Goal: Task Accomplishment & Management: Complete application form

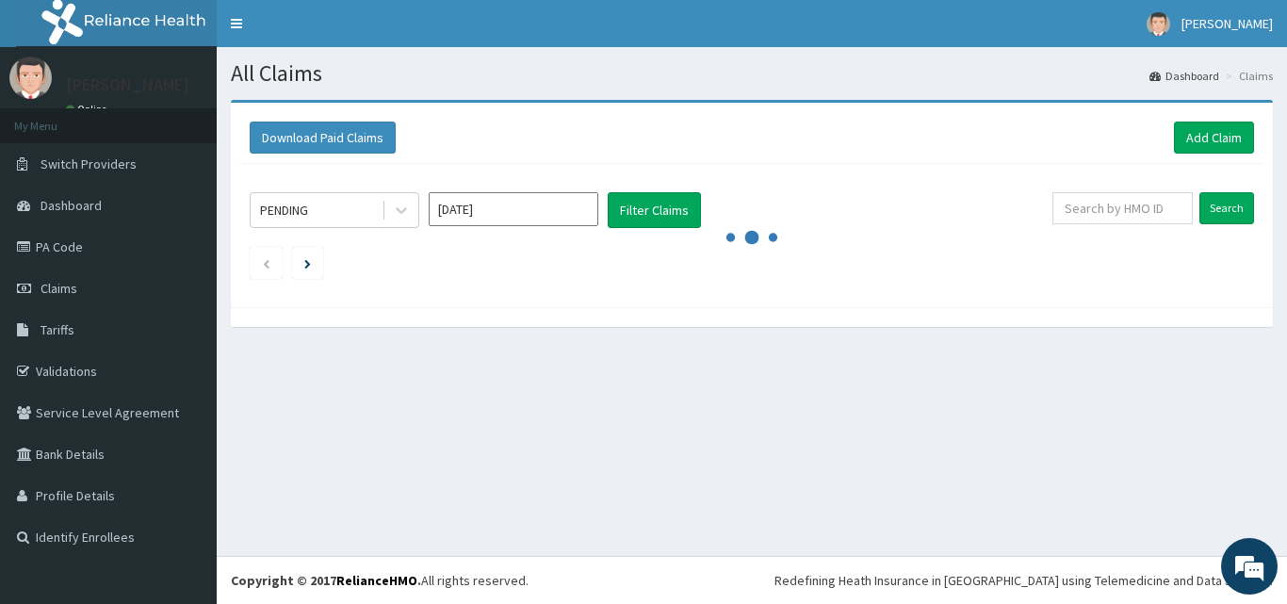
click at [942, 513] on div "All Claims Dashboard Claims Download Paid Claims Add Claim × Note you can only …" at bounding box center [752, 301] width 1070 height 509
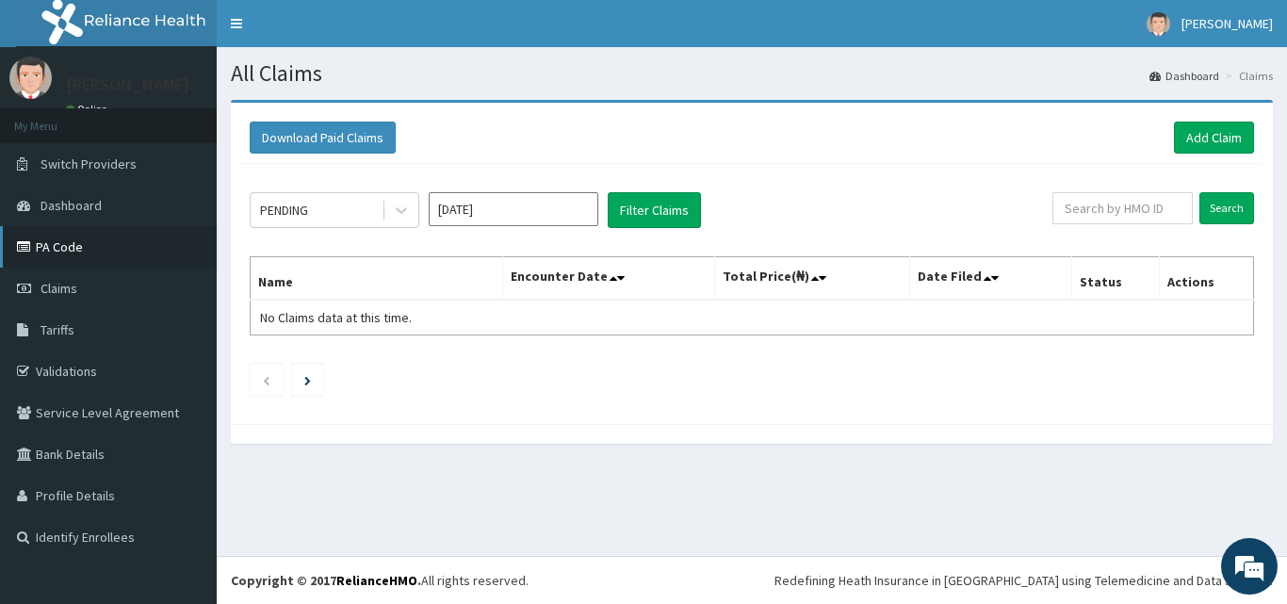
click at [77, 240] on link "PA Code" at bounding box center [108, 246] width 217 height 41
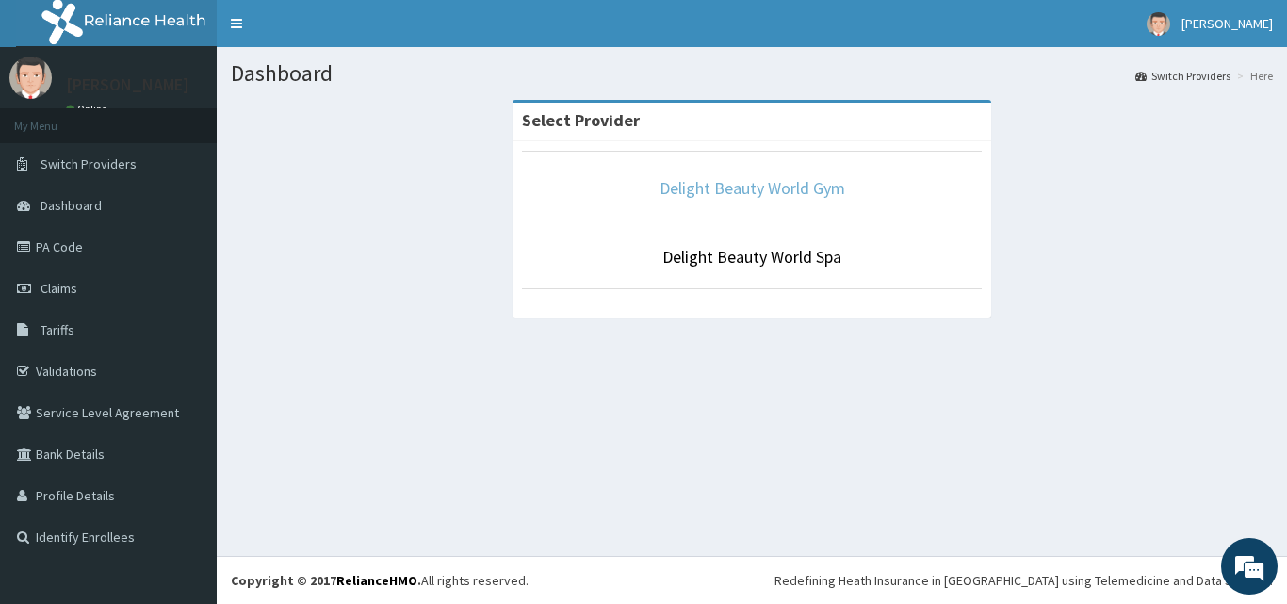
click at [791, 187] on link "Delight Beauty World Gym" at bounding box center [752, 188] width 186 height 22
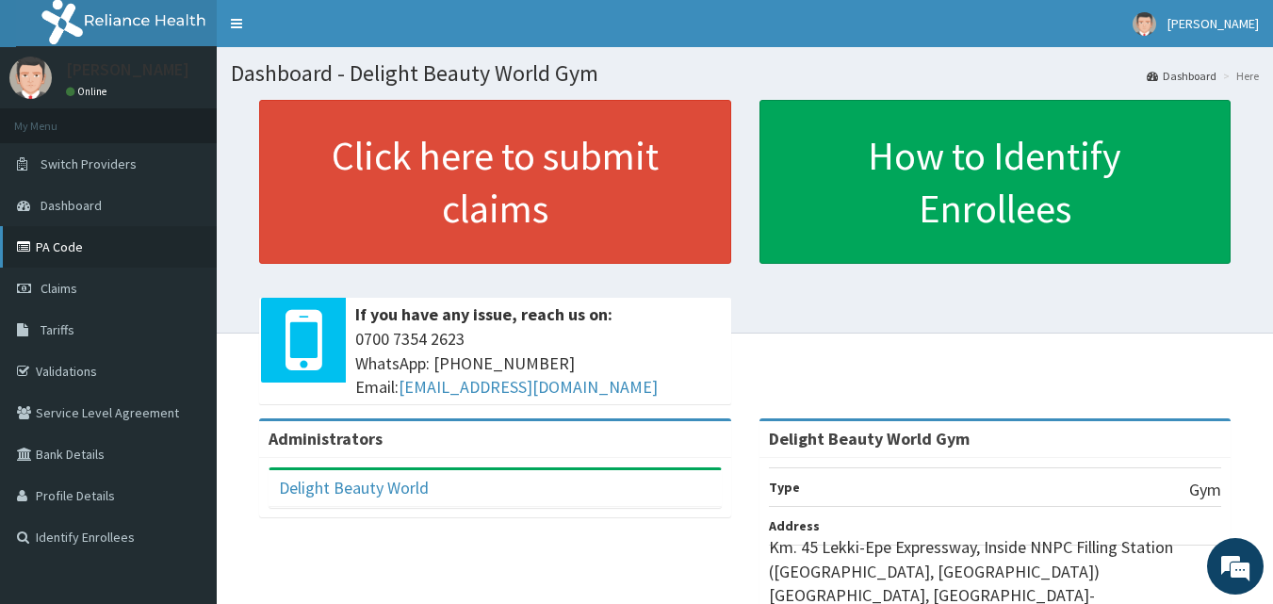
click at [47, 238] on link "PA Code" at bounding box center [108, 246] width 217 height 41
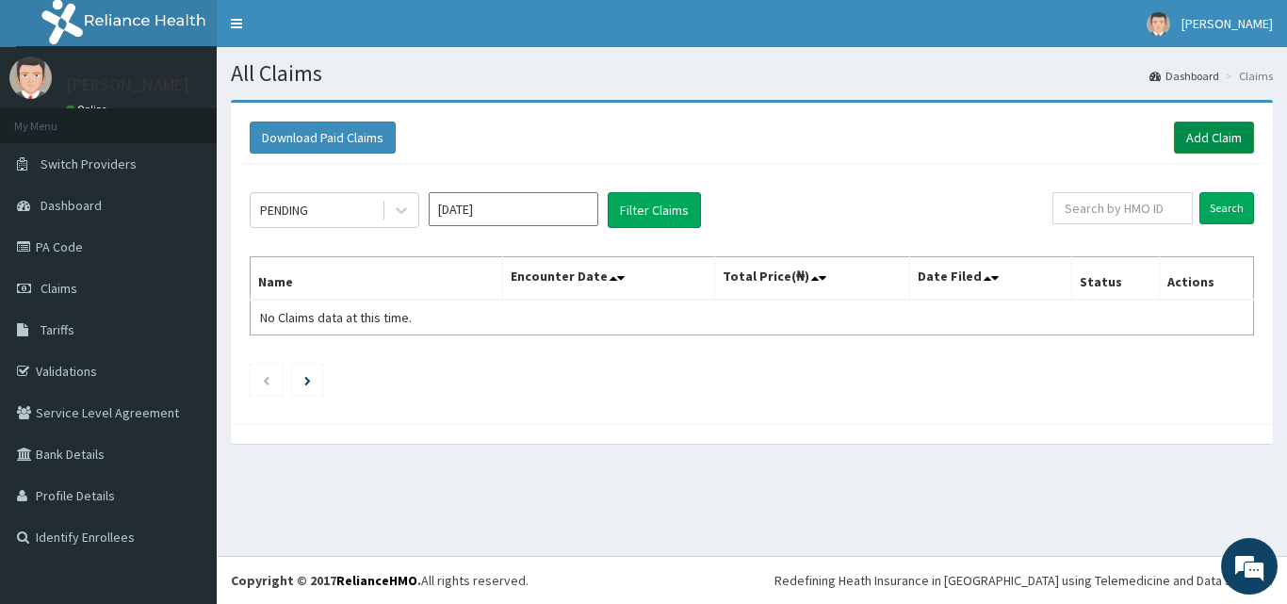
click at [1209, 134] on link "Add Claim" at bounding box center [1214, 138] width 80 height 32
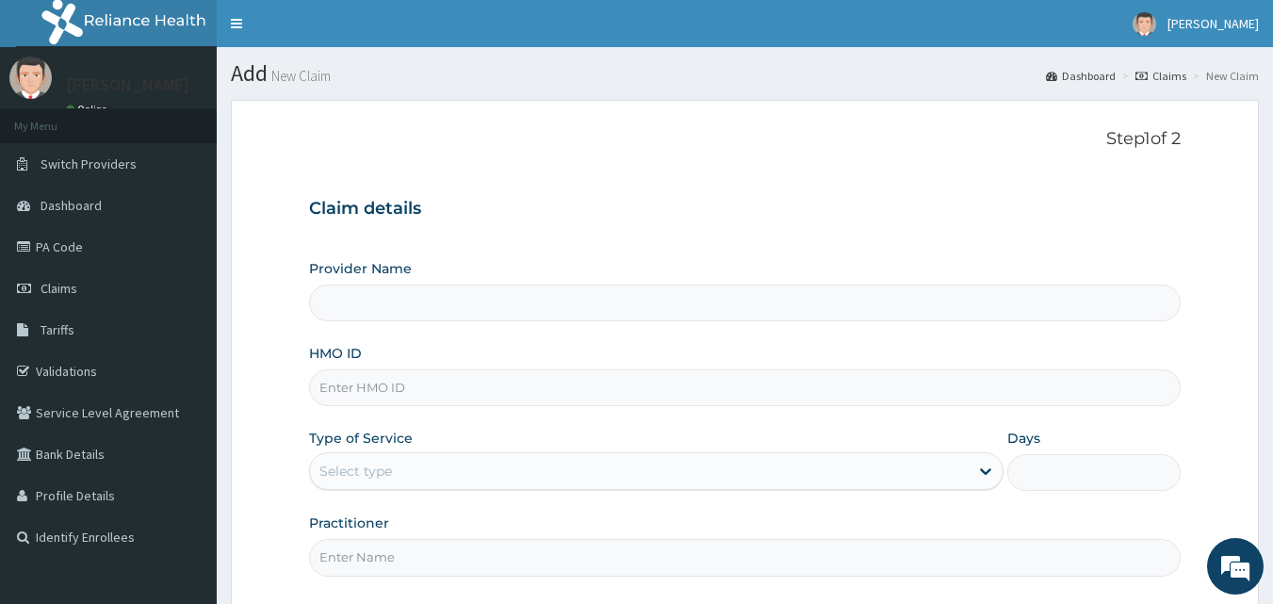
type input "Delight Beauty World Gym"
type input "1"
click at [359, 386] on input "HMO ID" at bounding box center [745, 387] width 872 height 37
type input "SOI/10010/D"
click at [351, 560] on input "Practitioner" at bounding box center [745, 557] width 872 height 37
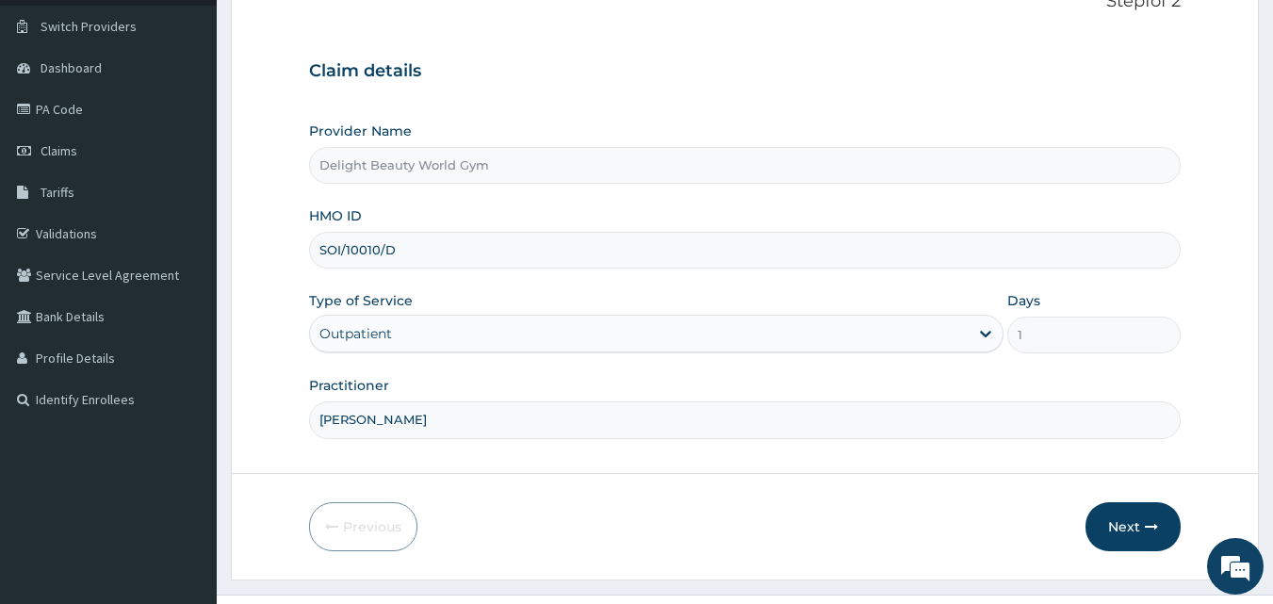
scroll to position [151, 0]
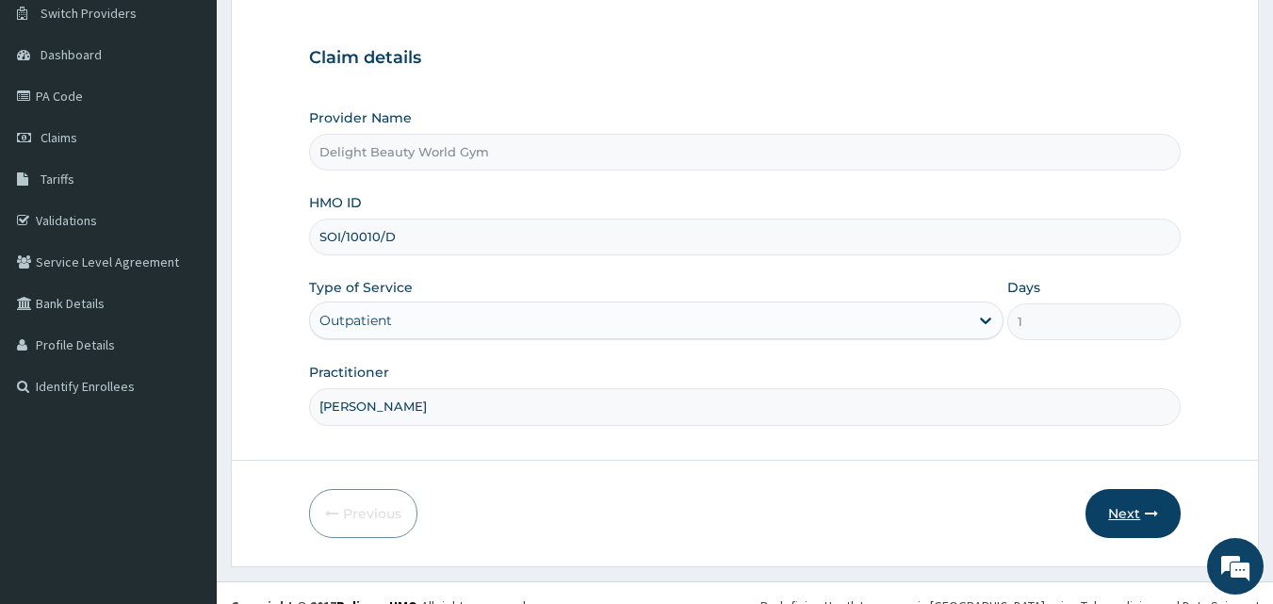
type input "MARTHA"
click at [1155, 521] on button "Next" at bounding box center [1132, 513] width 95 height 49
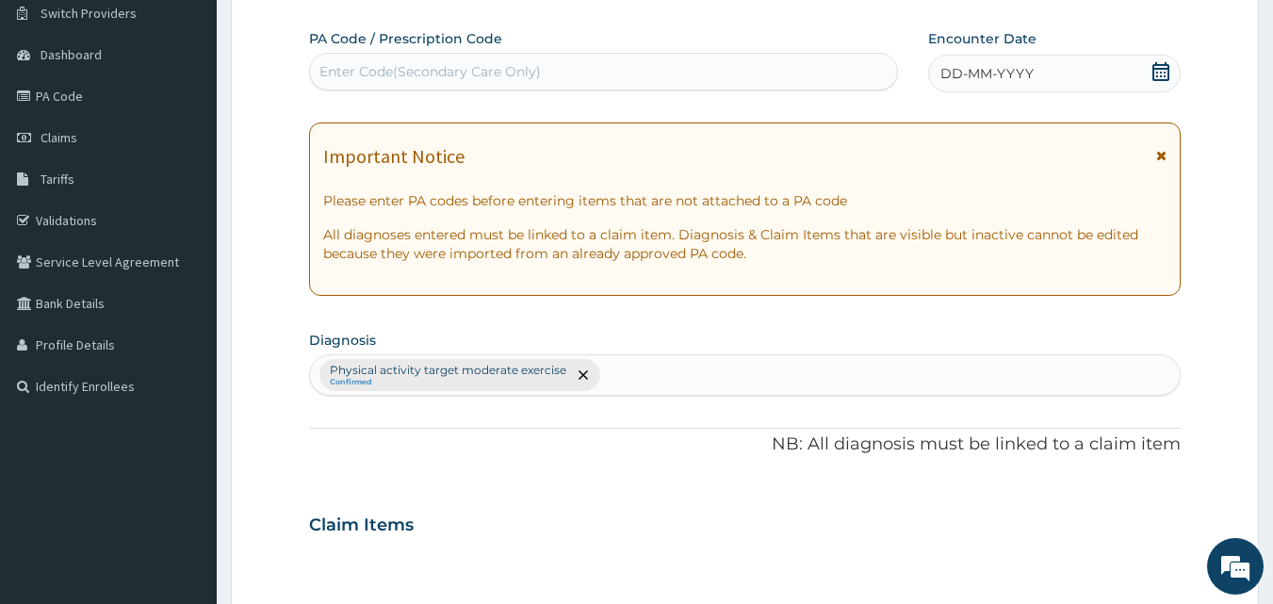
click at [385, 65] on div "Enter Code(Secondary Care Only)" at bounding box center [429, 71] width 221 height 19
type input "PA/77173D"
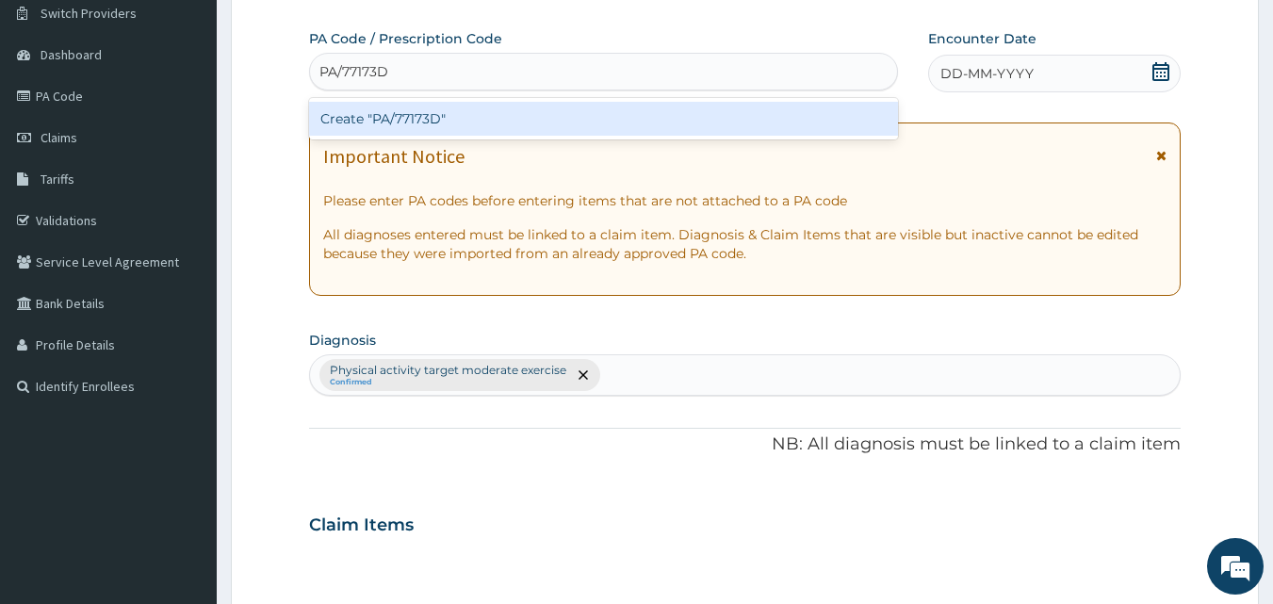
click at [362, 121] on div "Create "PA/77173D"" at bounding box center [604, 119] width 590 height 34
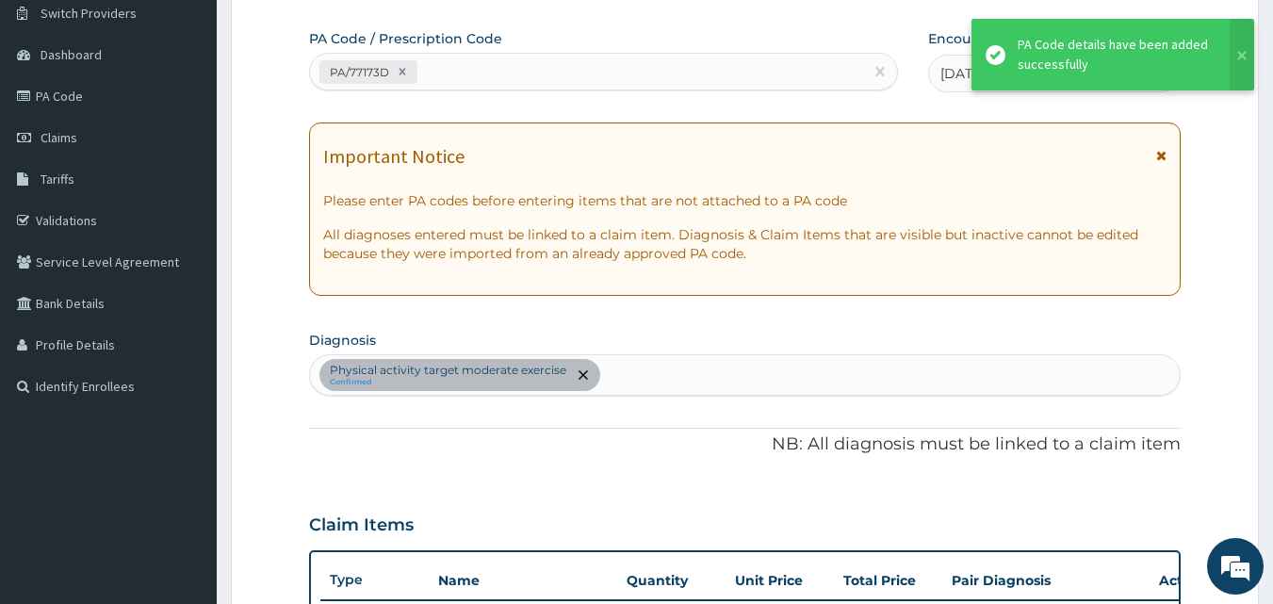
scroll to position [482, 0]
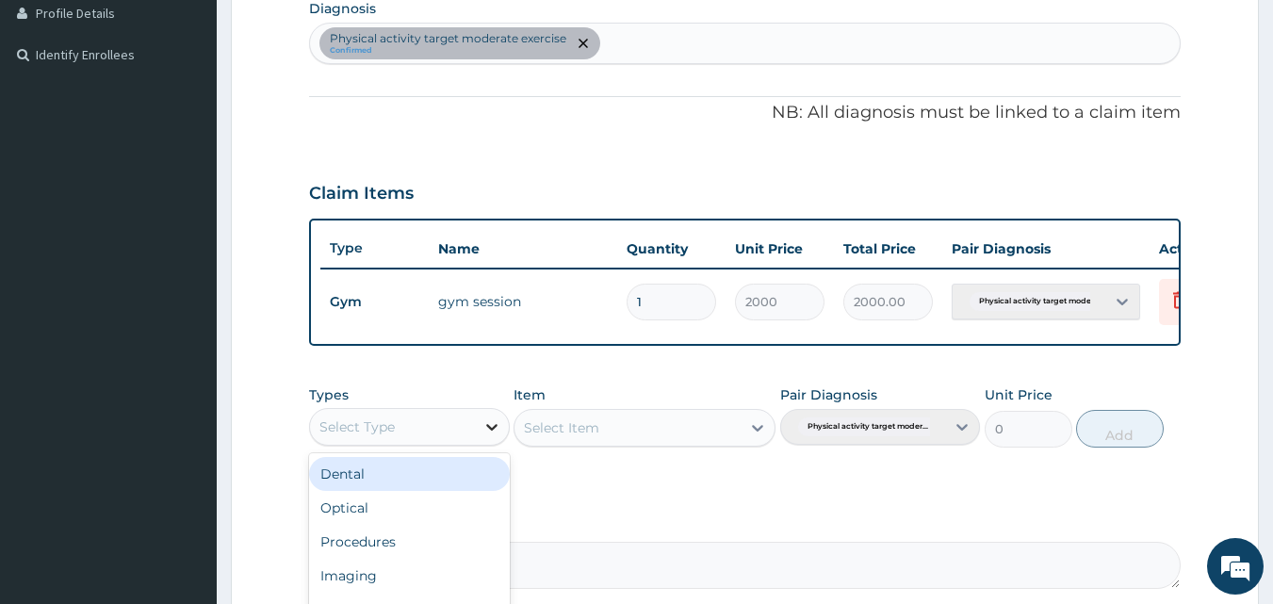
click at [488, 431] on icon at bounding box center [491, 427] width 11 height 7
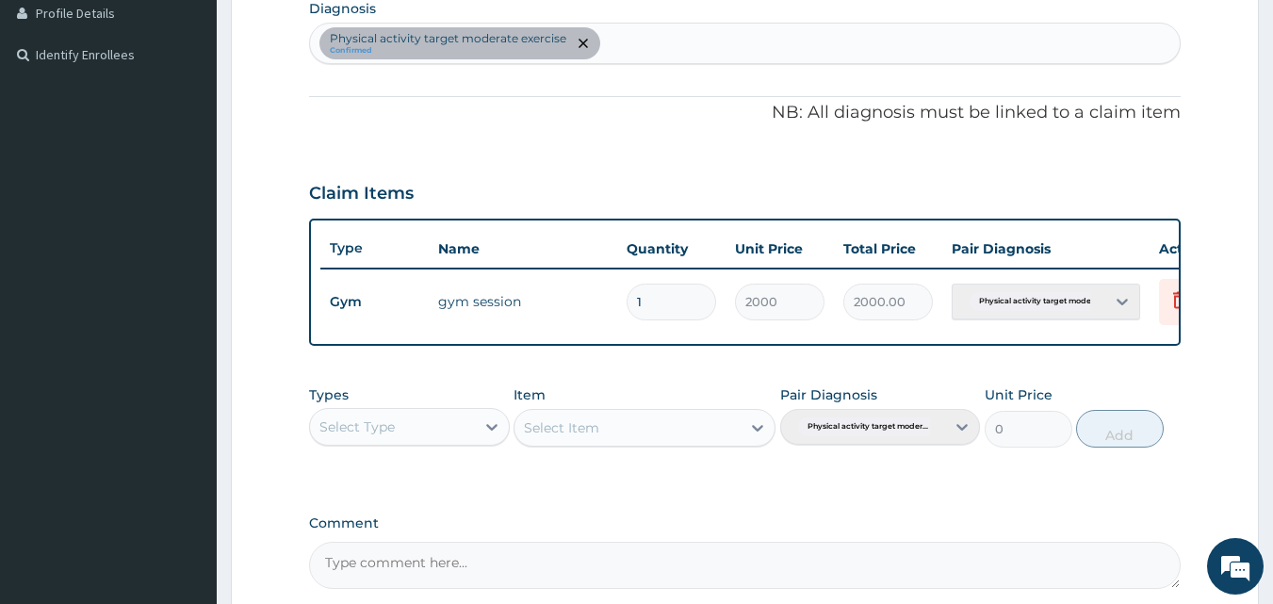
click at [608, 507] on div "PA Code / Prescription Code PA/77173D Encounter Date 14-09-2025 Important Notic…" at bounding box center [745, 143] width 872 height 891
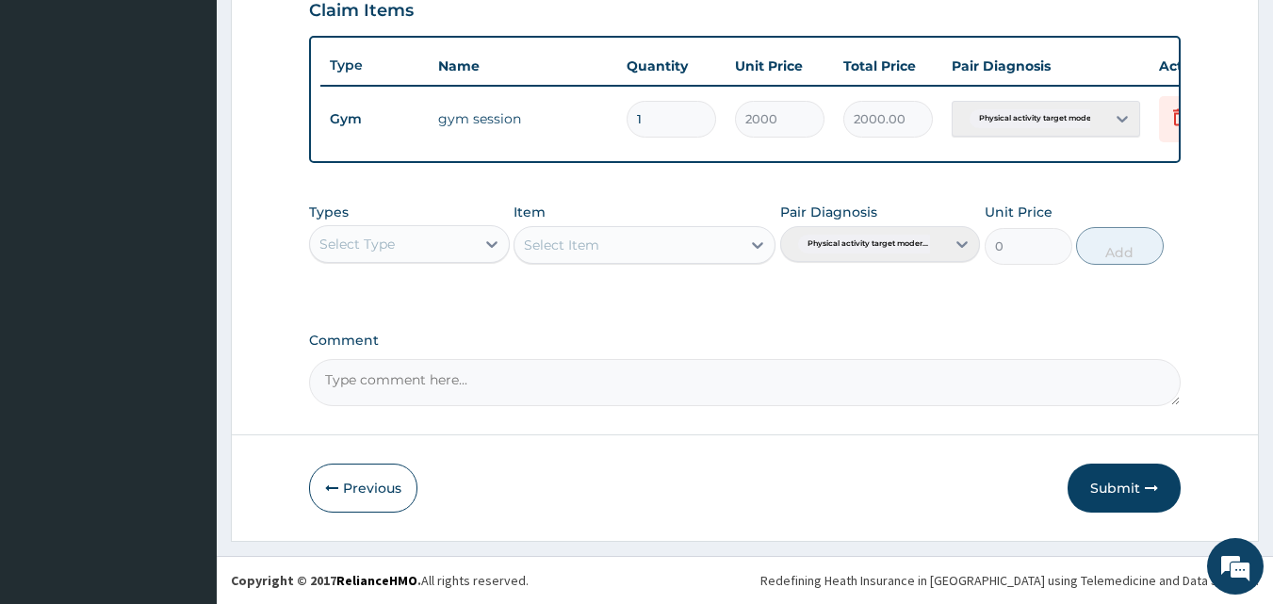
scroll to position [679, 0]
click at [1125, 506] on button "Submit" at bounding box center [1123, 487] width 113 height 49
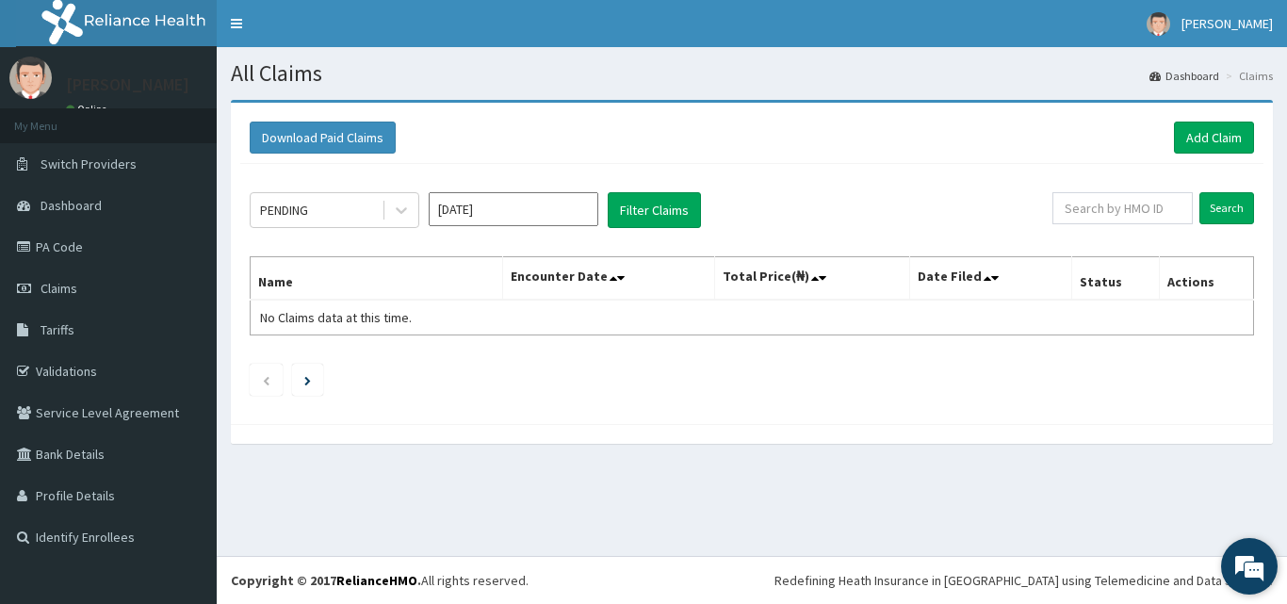
drag, startPoint x: 1272, startPoint y: 588, endPoint x: 358, endPoint y: 115, distance: 1028.9
click at [1272, 588] on div "We're Online! How may I help you today?" at bounding box center [1249, 566] width 57 height 57
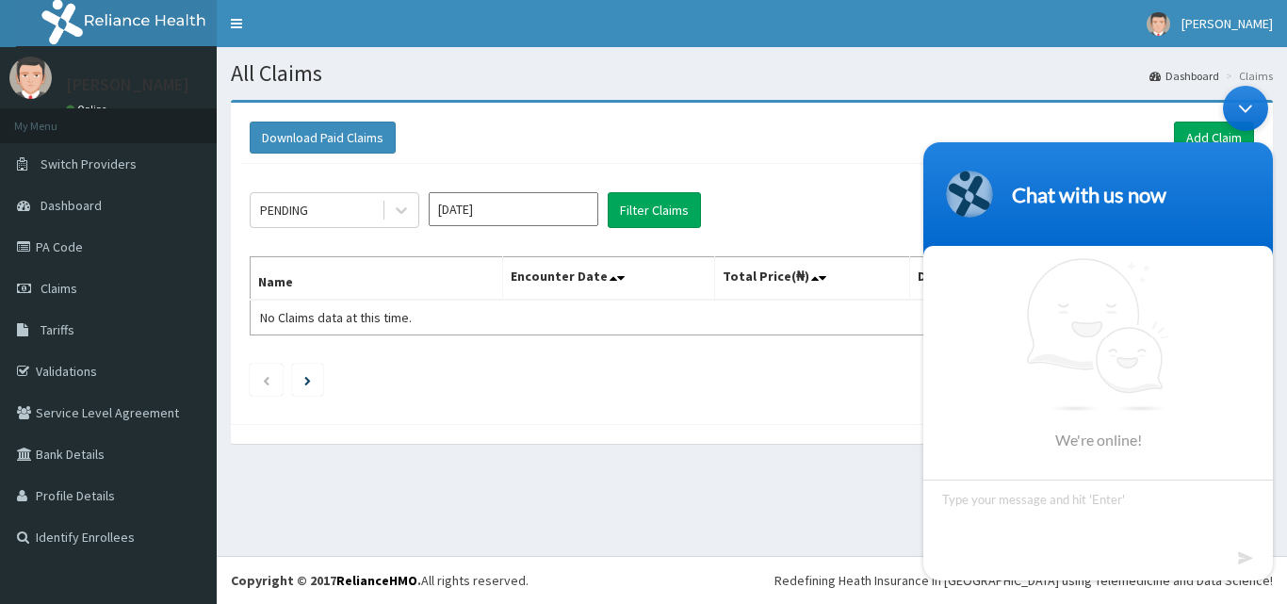
click at [1272, 192] on header "Chat with us now" at bounding box center [1098, 198] width 350 height 113
click at [1272, 499] on section "Chat with us now We're online!" at bounding box center [1098, 361] width 350 height 438
drag, startPoint x: 1272, startPoint y: 192, endPoint x: 1272, endPoint y: 518, distance: 325.9
click at [1272, 588] on body "Chat with us now We're online!" at bounding box center [1098, 332] width 368 height 513
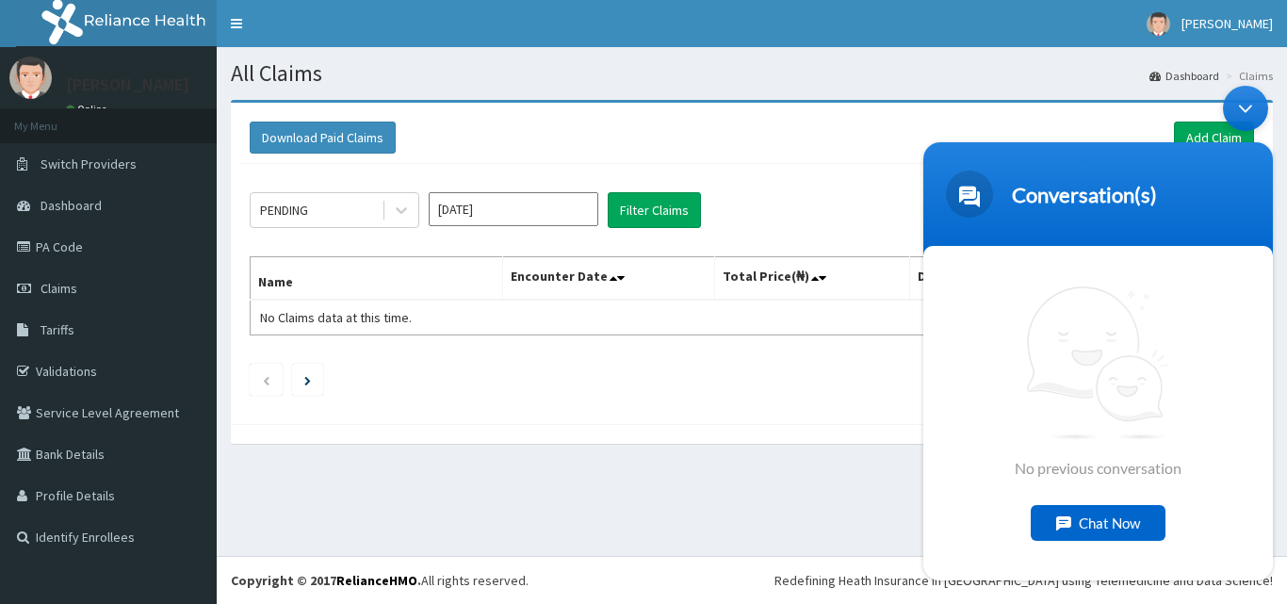
click at [774, 550] on div "All Claims Dashboard Claims Download Paid Claims Add Claim × Note you can only …" at bounding box center [752, 301] width 1070 height 509
click at [830, 398] on div "PENDING Sep 2025 Filter Claims Search Name Encounter Date Total Price(₦) Date F…" at bounding box center [751, 289] width 1023 height 251
click at [872, 397] on div "PENDING Sep 2025 Filter Claims Search Name Encounter Date Total Price(₦) Date F…" at bounding box center [751, 289] width 1023 height 251
click at [911, 392] on ul at bounding box center [752, 380] width 1004 height 32
drag, startPoint x: 1, startPoint y: 321, endPoint x: 911, endPoint y: 392, distance: 912.8
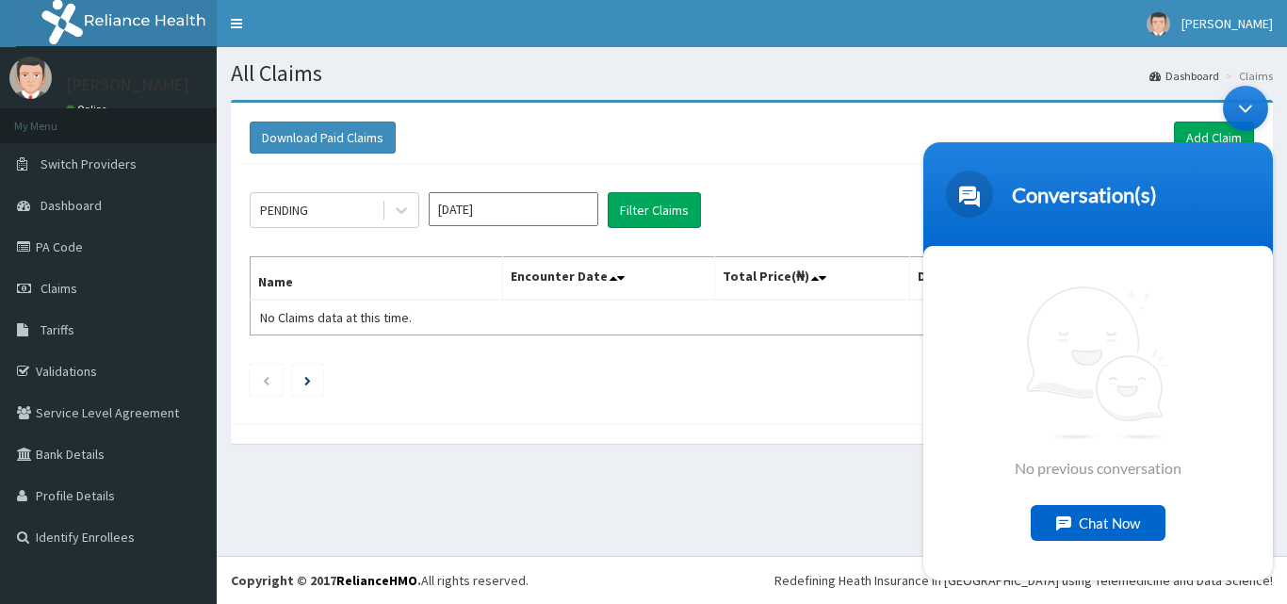
click at [911, 392] on ul at bounding box center [752, 380] width 1004 height 32
click at [1238, 121] on div "Minimize live chat window" at bounding box center [1245, 108] width 45 height 45
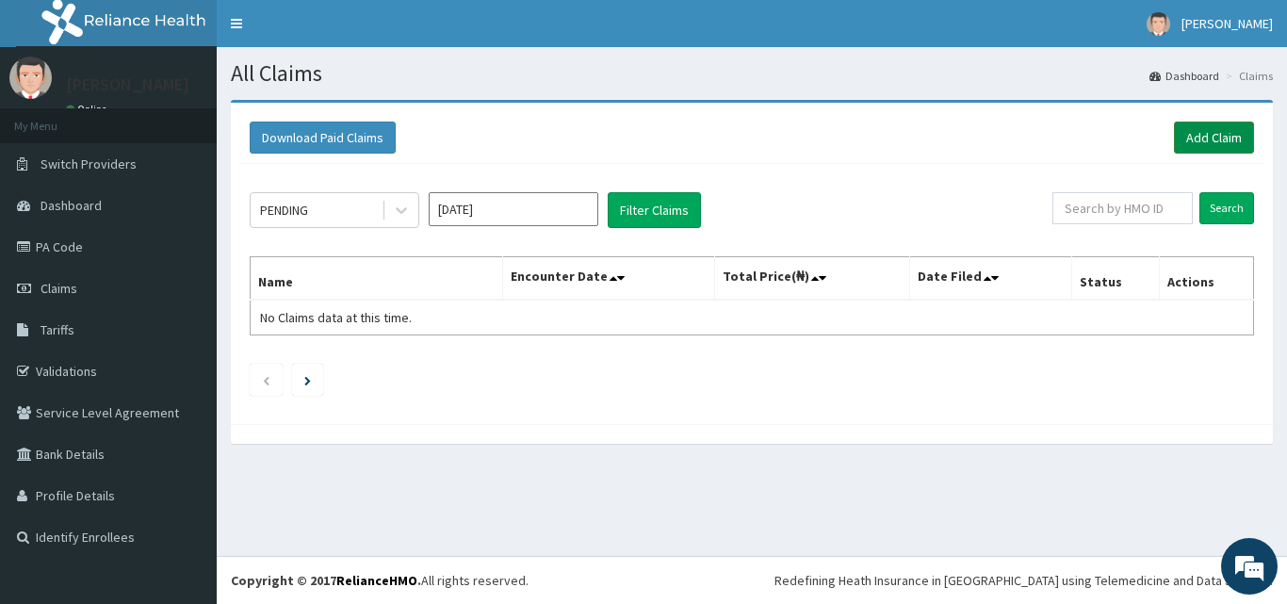
click at [1221, 139] on link "Add Claim" at bounding box center [1214, 138] width 80 height 32
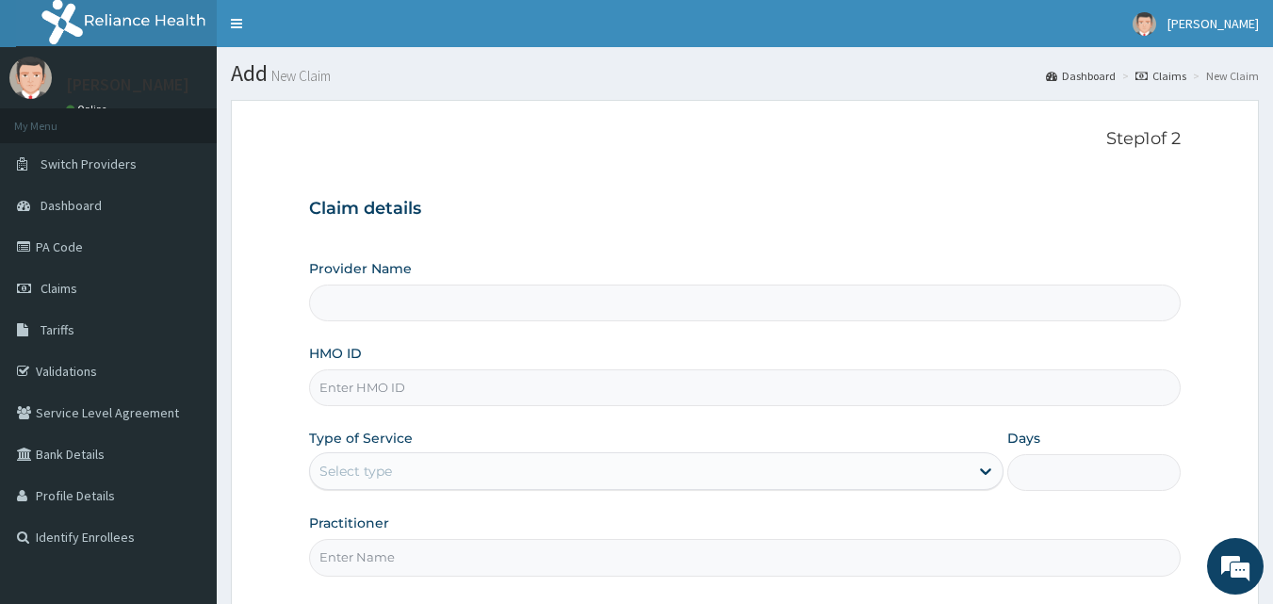
type input "Delight Beauty World Gym"
type input "1"
click at [350, 385] on input "HMO ID" at bounding box center [745, 387] width 872 height 37
type input "SOI/10008/A"
click at [366, 561] on input "Practitioner" at bounding box center [745, 557] width 872 height 37
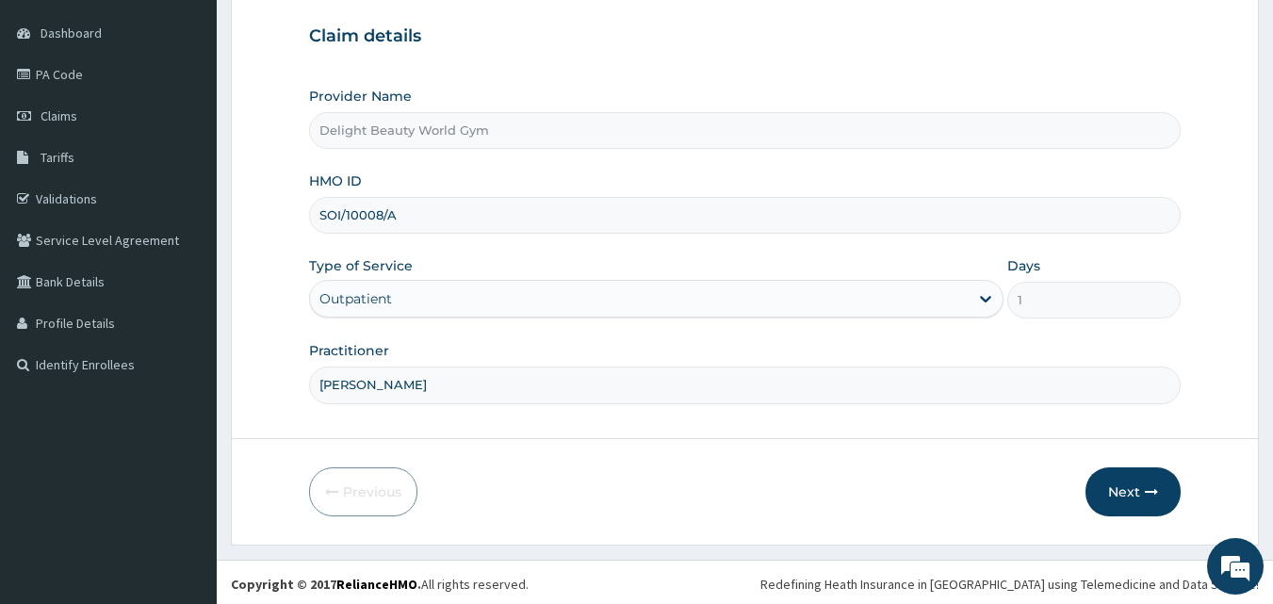
scroll to position [176, 0]
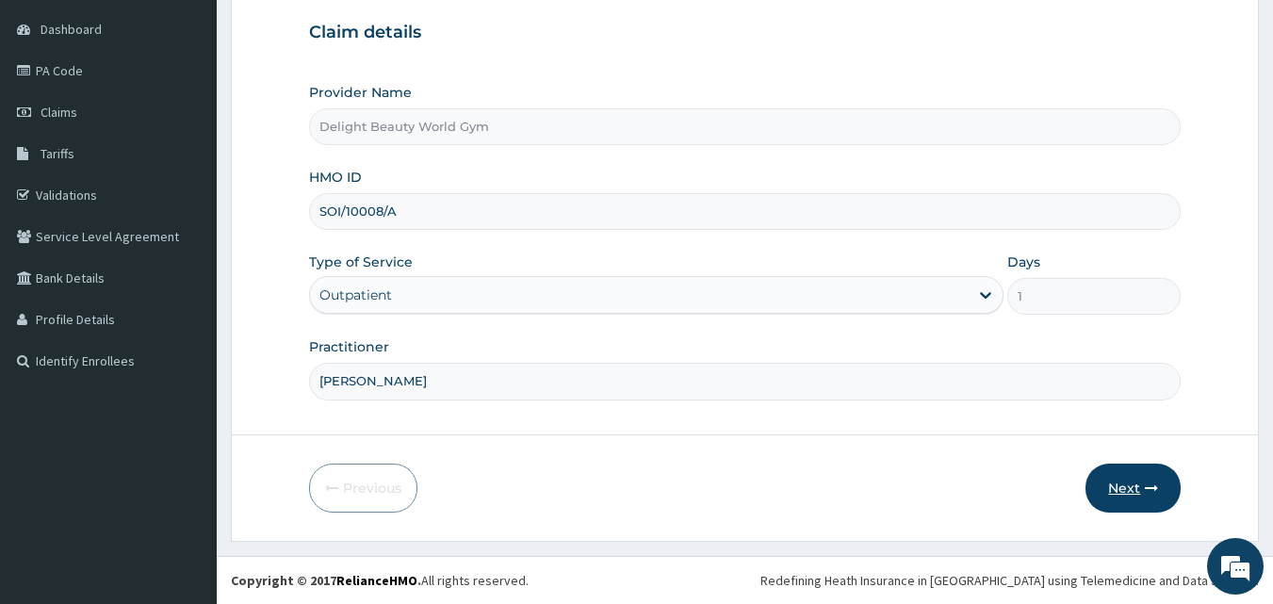
type input "MARTHA"
click at [1126, 489] on button "Next" at bounding box center [1132, 487] width 95 height 49
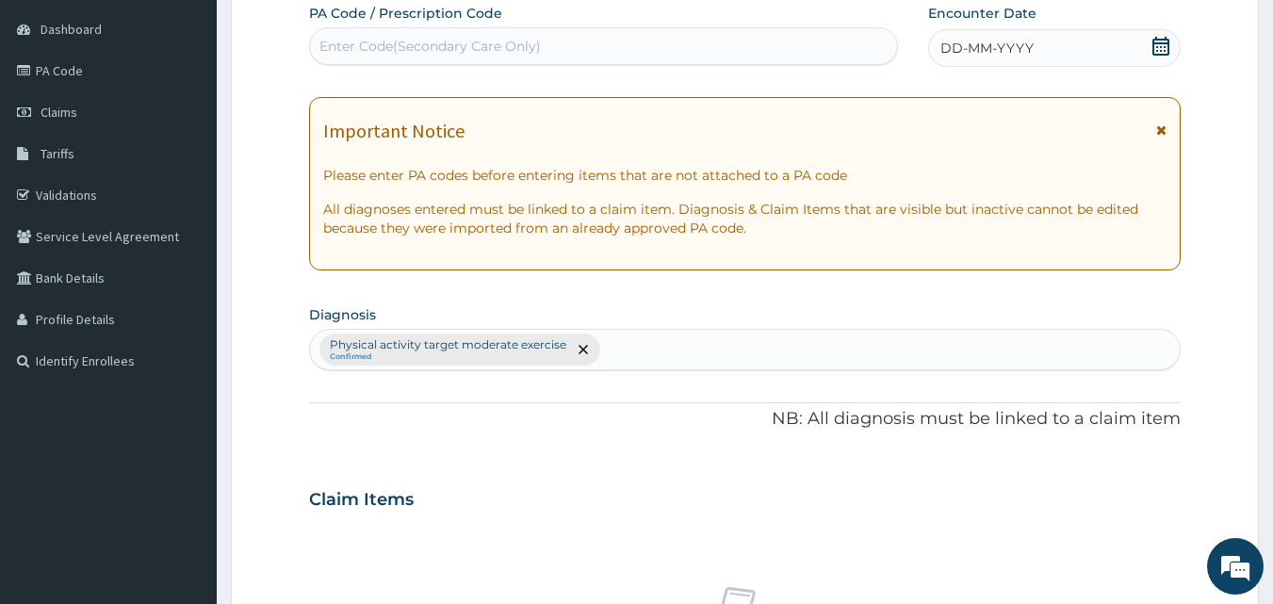
click at [437, 51] on div "Enter Code(Secondary Care Only)" at bounding box center [429, 46] width 221 height 19
type input "PA/CC24D9"
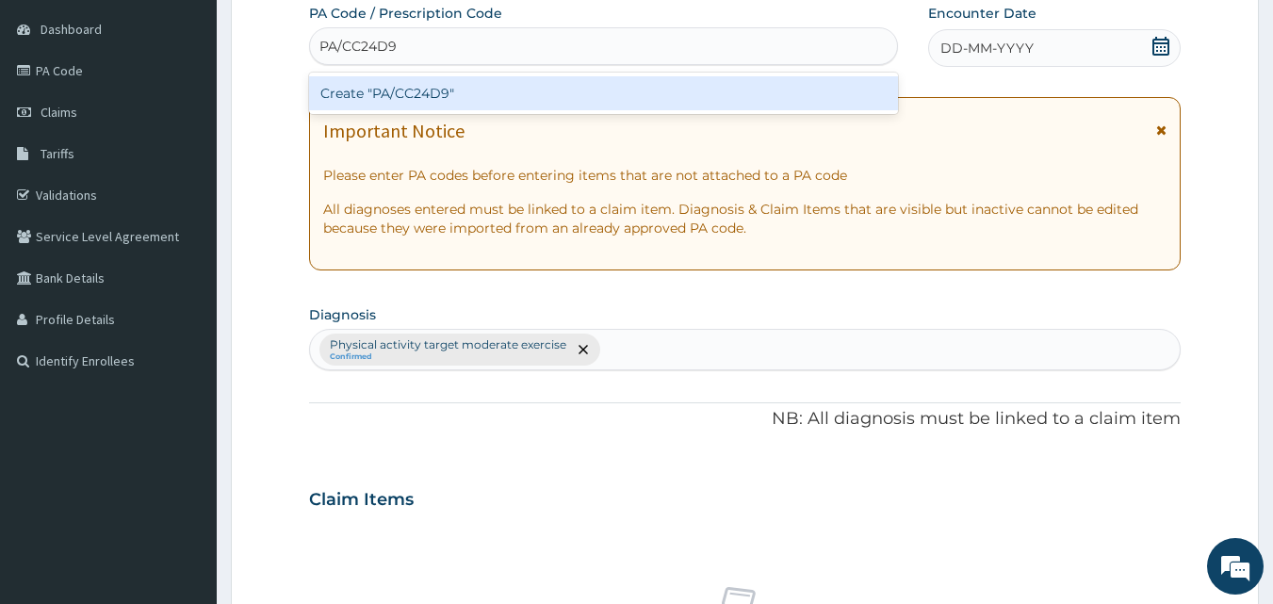
click at [428, 92] on div "Create "PA/CC24D9"" at bounding box center [604, 93] width 590 height 34
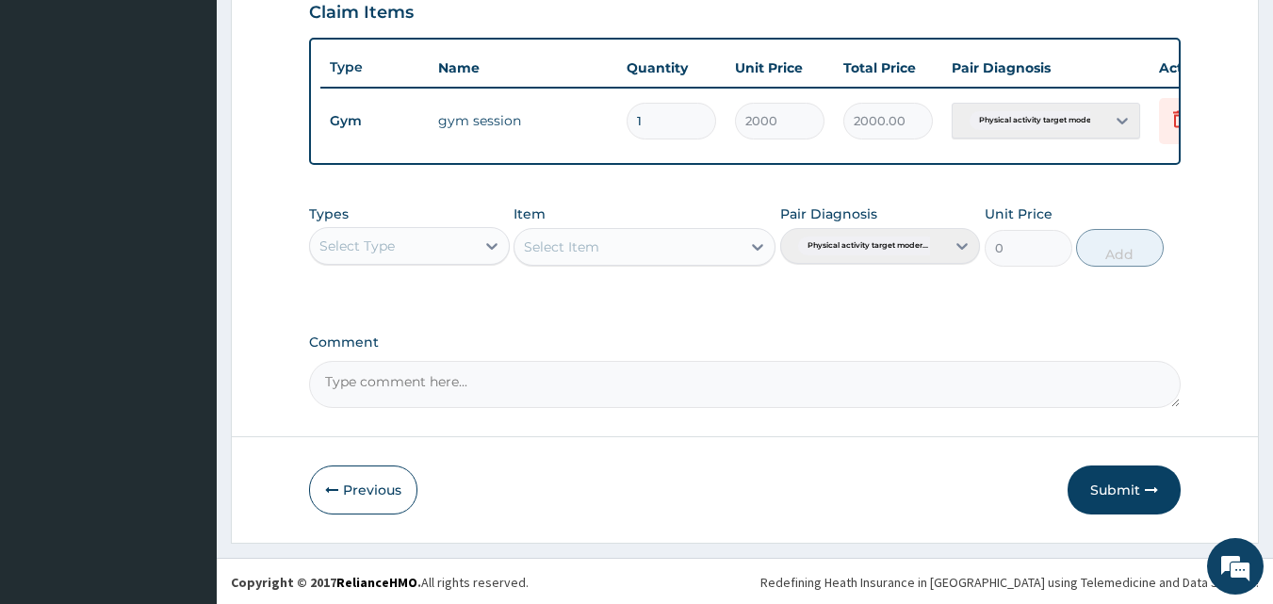
scroll to position [679, 0]
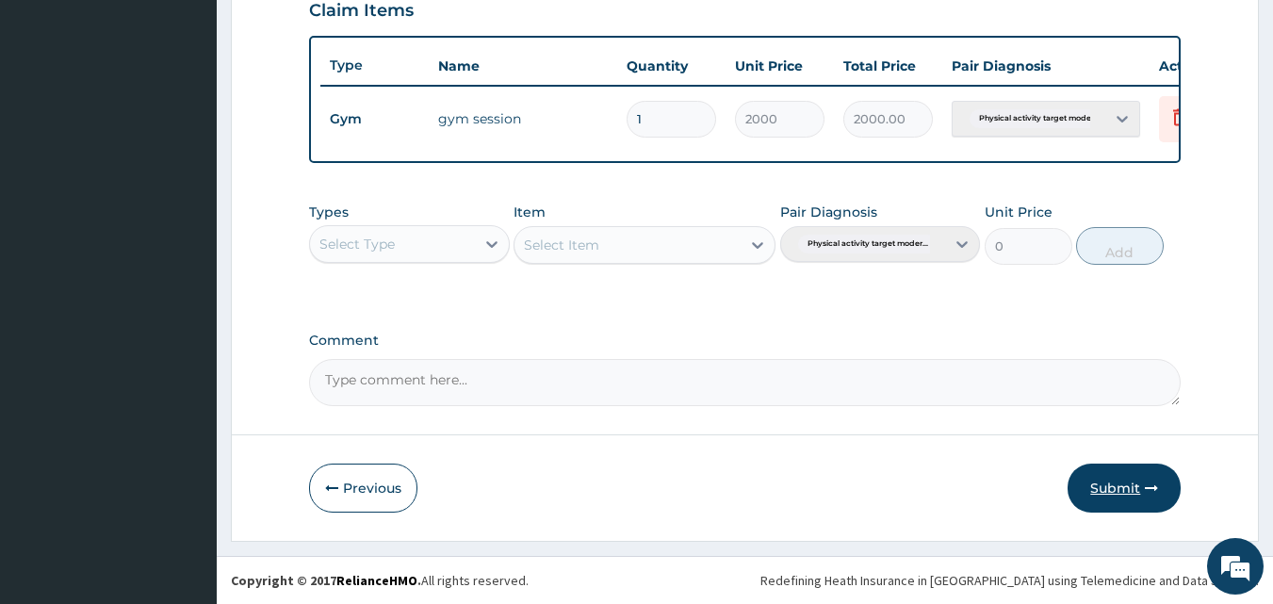
click at [1109, 487] on button "Submit" at bounding box center [1123, 487] width 113 height 49
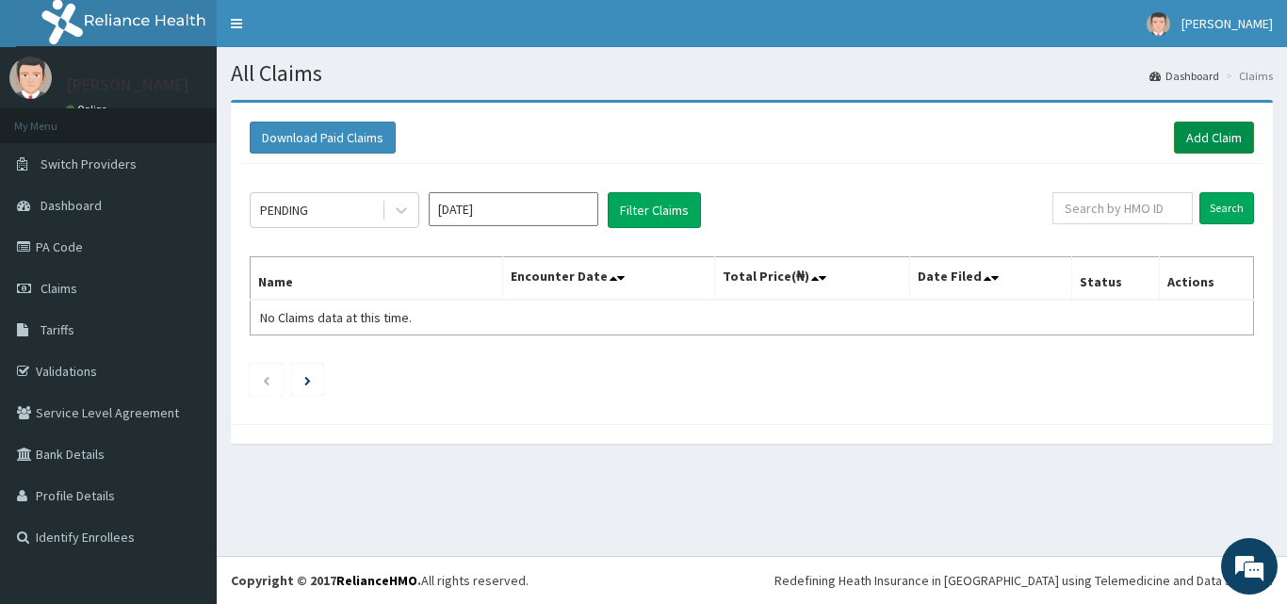
click at [1180, 134] on link "Add Claim" at bounding box center [1214, 138] width 80 height 32
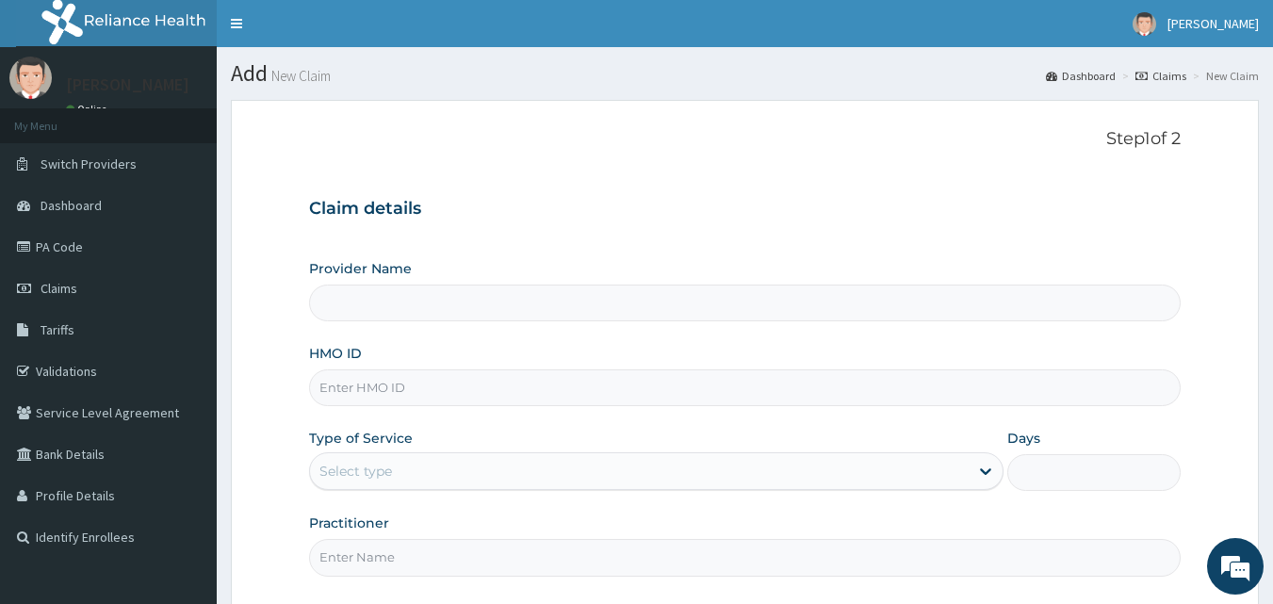
type input "Delight Beauty World Gym"
type input "1"
click at [416, 382] on input "HMO ID" at bounding box center [745, 387] width 872 height 37
type input "SOI/10003/A"
click at [364, 562] on input "Practitioner" at bounding box center [745, 557] width 872 height 37
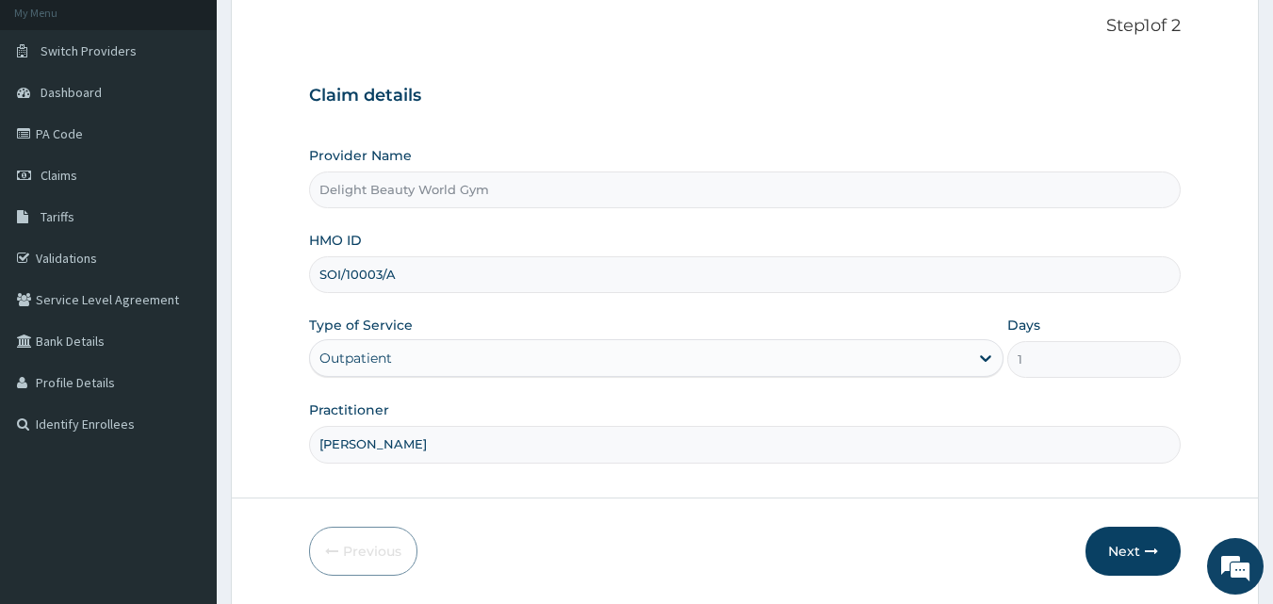
scroll to position [151, 0]
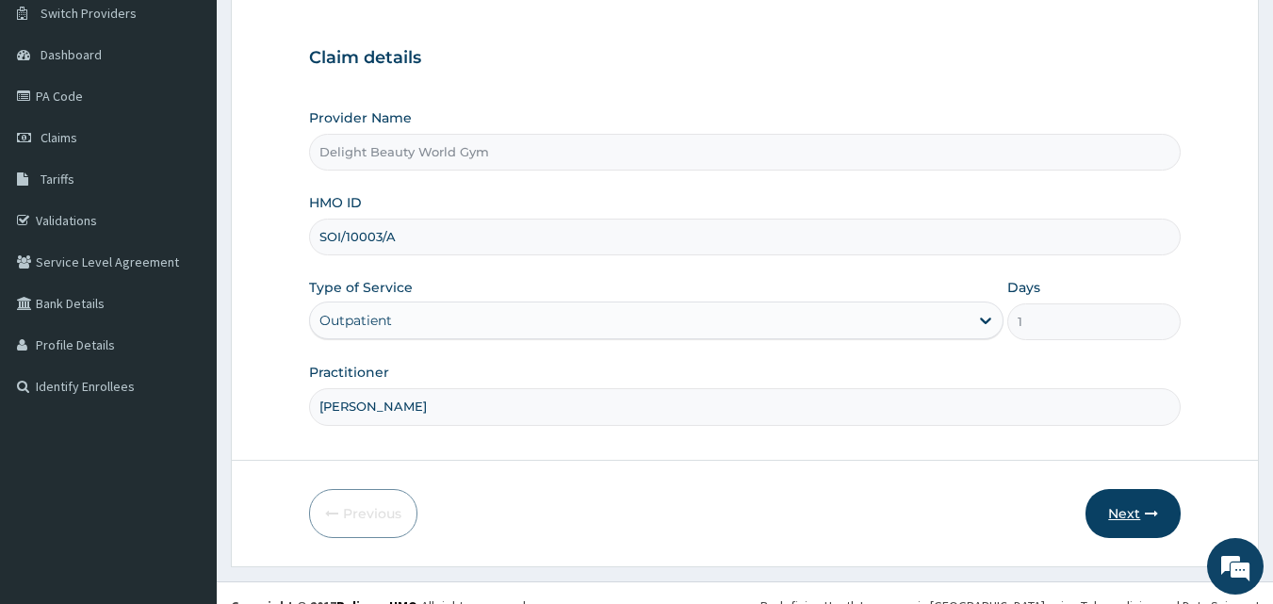
type input "MARTHA"
click at [1146, 517] on icon "button" at bounding box center [1151, 513] width 13 height 13
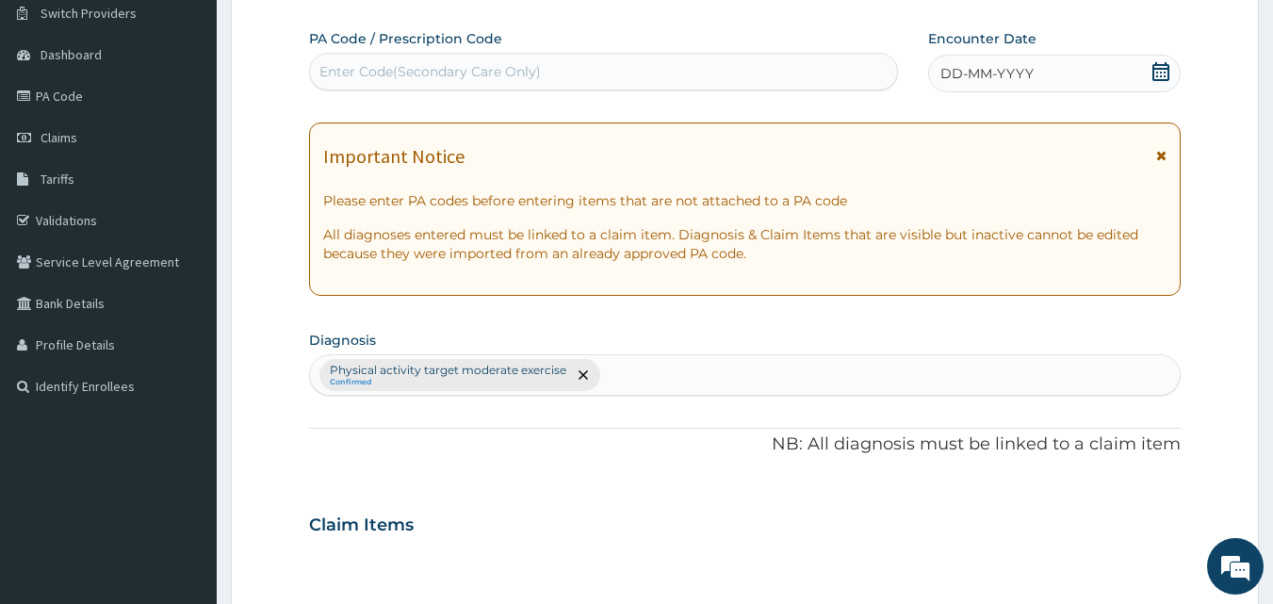
click at [597, 64] on div "Enter Code(Secondary Care Only)" at bounding box center [604, 72] width 588 height 30
type input "PA/476A9A"
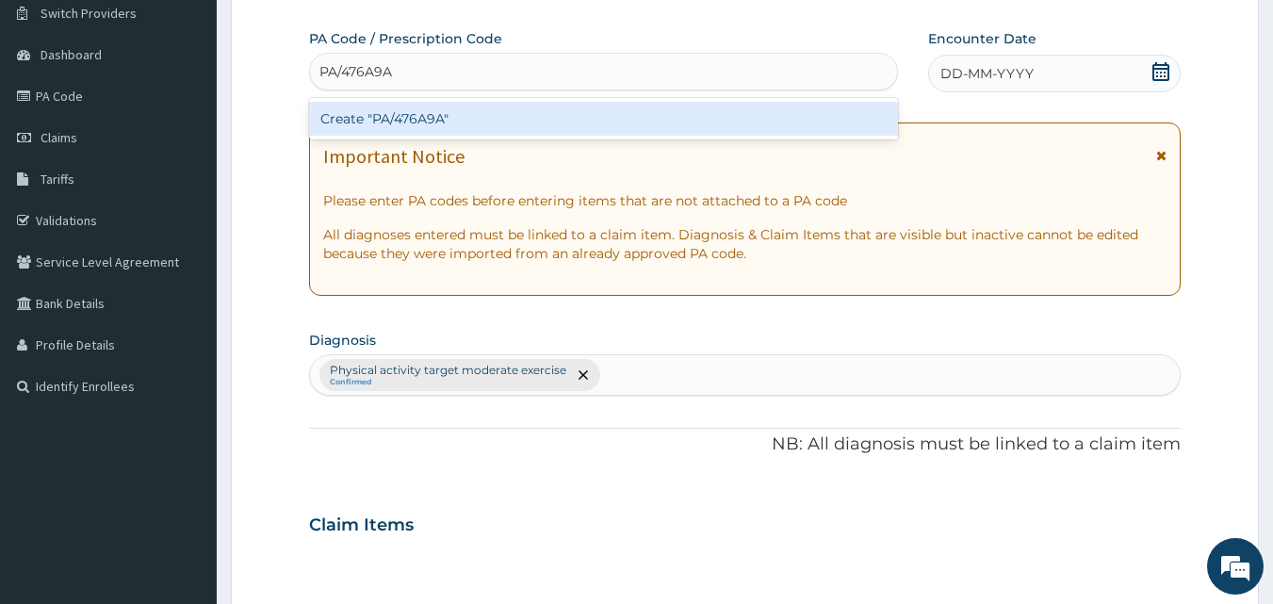
click at [408, 122] on div "Create "PA/476A9A"" at bounding box center [604, 119] width 590 height 34
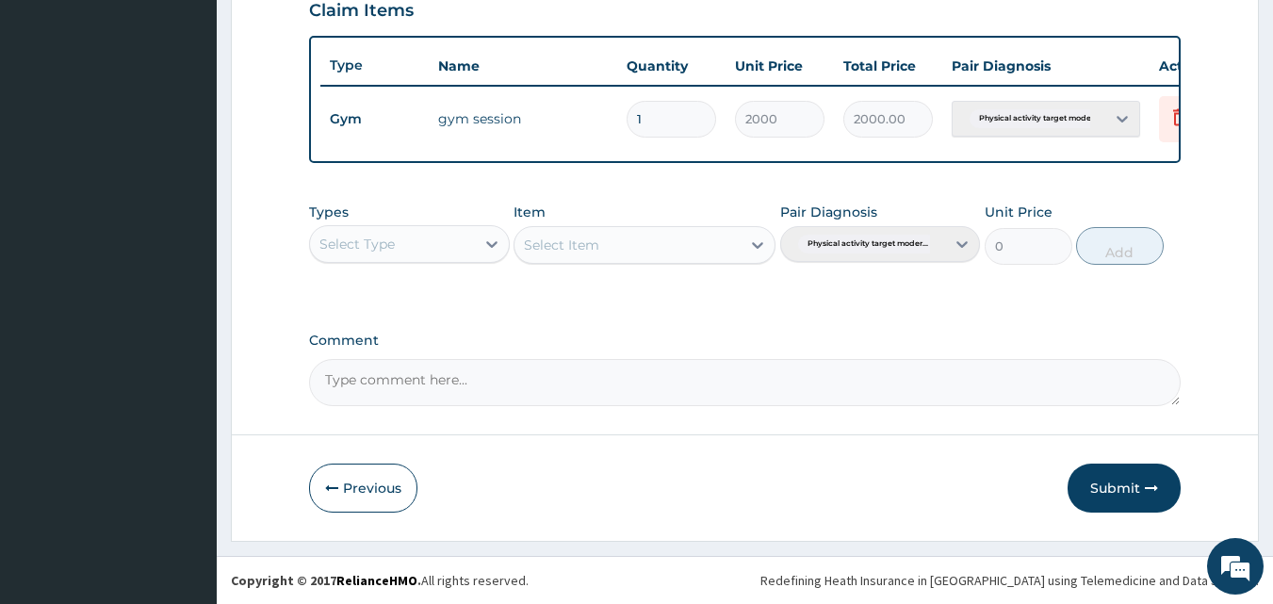
scroll to position [679, 0]
click at [1136, 500] on button "Submit" at bounding box center [1123, 487] width 113 height 49
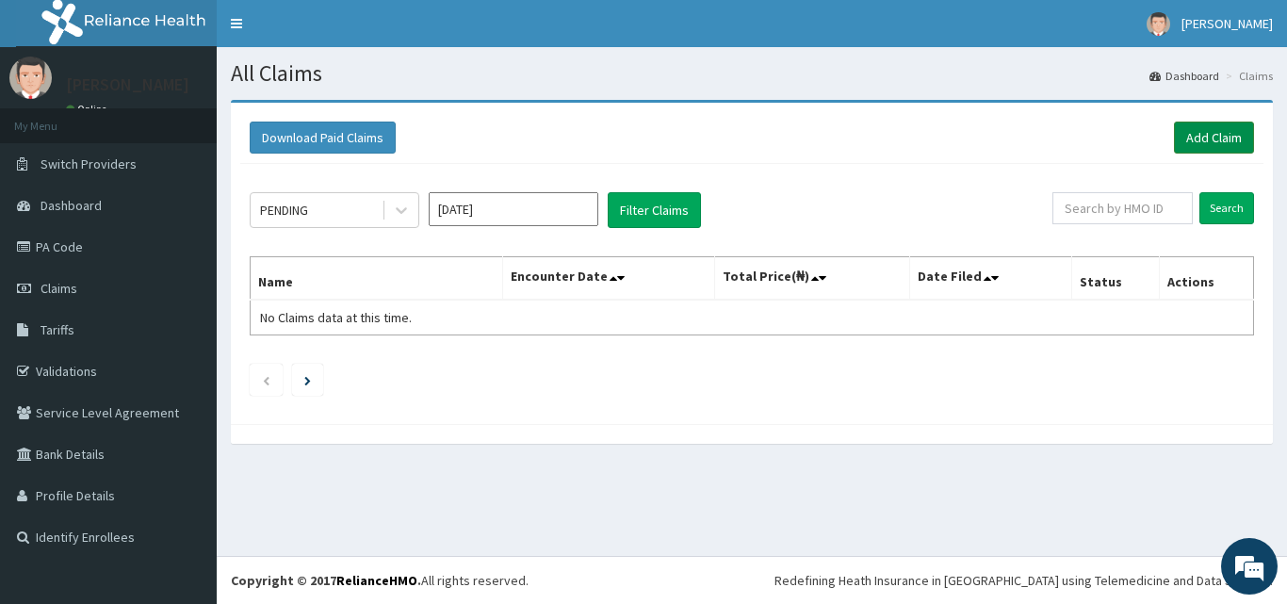
click at [1197, 133] on link "Add Claim" at bounding box center [1214, 138] width 80 height 32
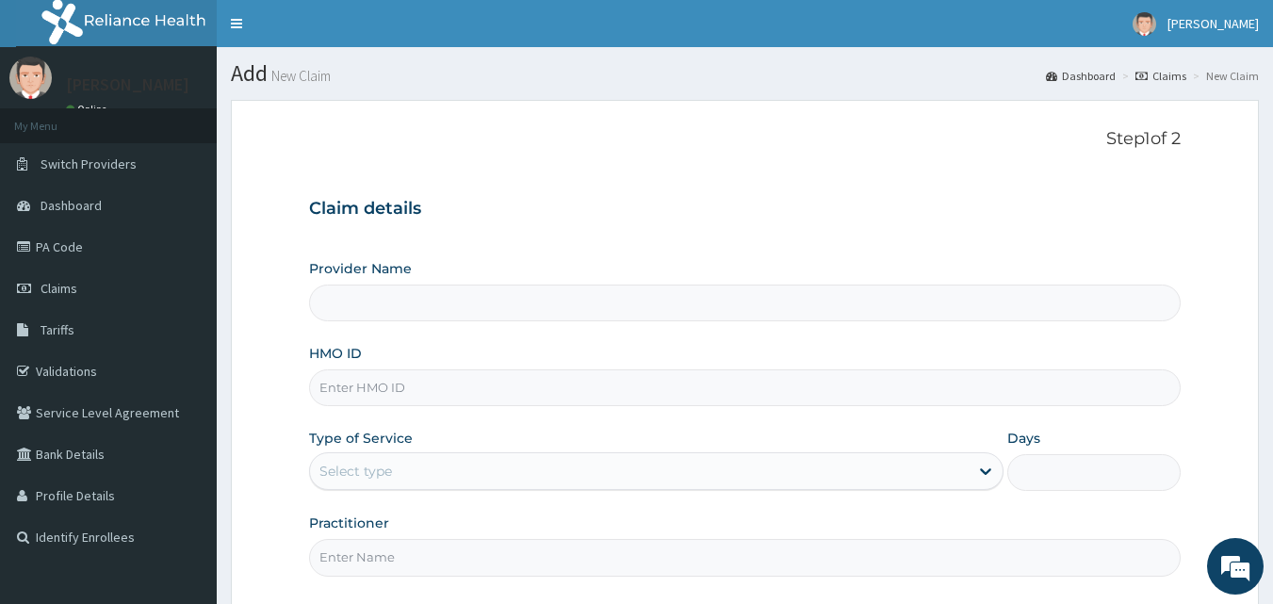
click at [415, 398] on input "HMO ID" at bounding box center [745, 387] width 872 height 37
type input "Delight Beauty World Gym"
type input "1"
type input "SOI/10010/D"
click at [354, 560] on input "Practitioner" at bounding box center [745, 557] width 872 height 37
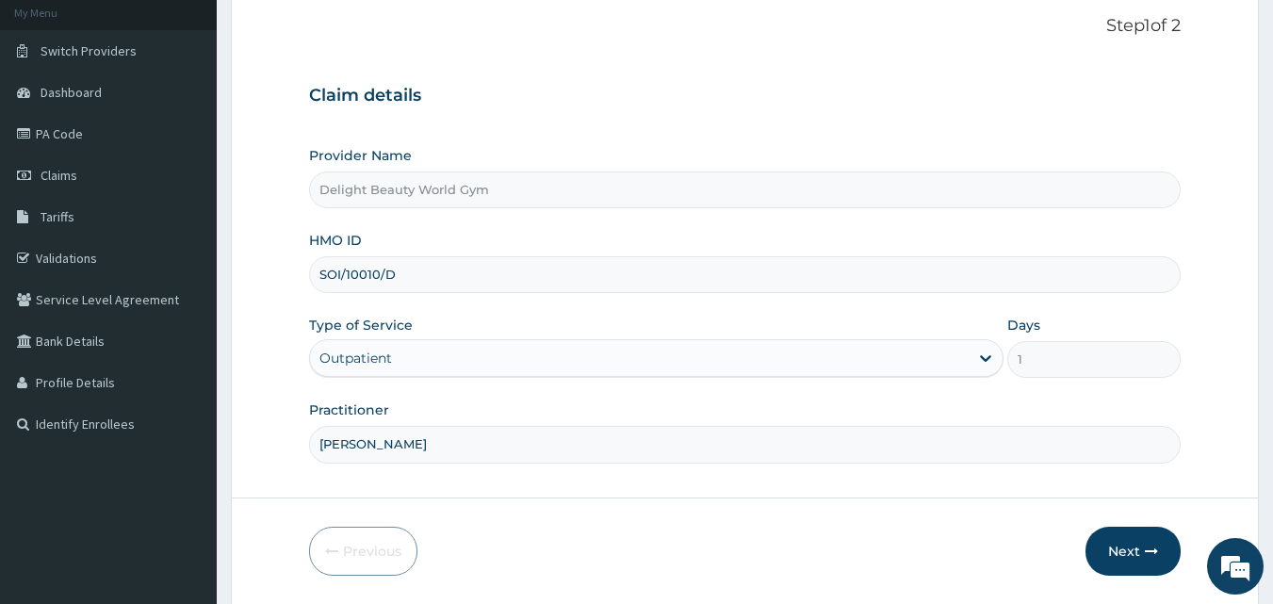
scroll to position [151, 0]
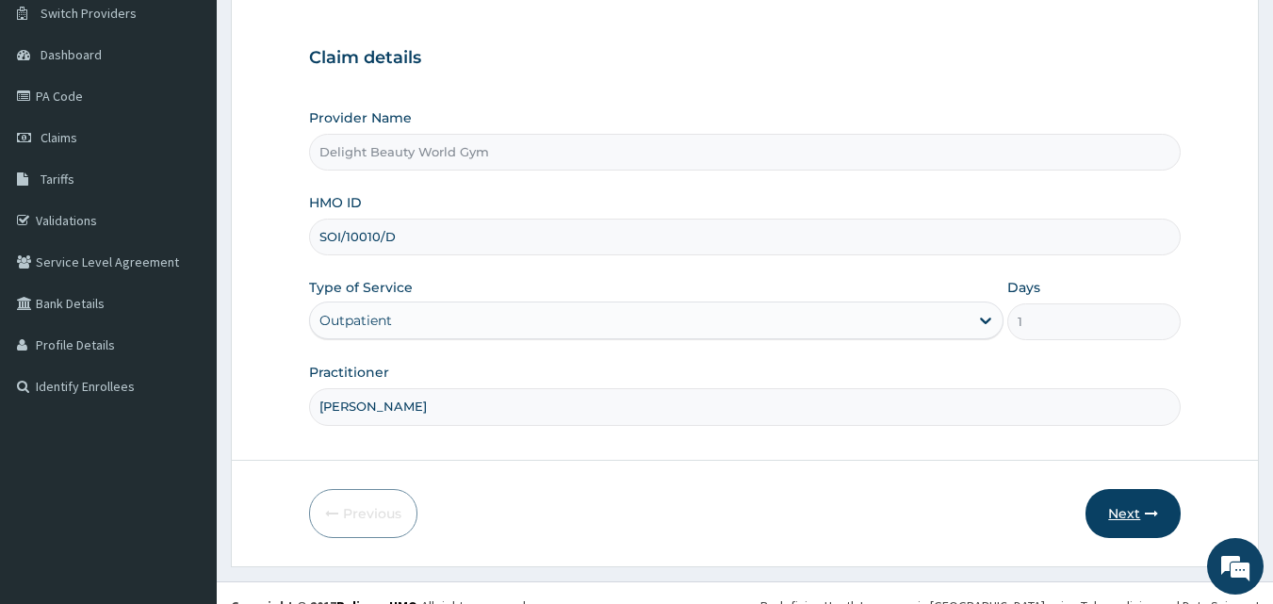
type input "MARTHA"
click at [1159, 515] on button "Next" at bounding box center [1132, 513] width 95 height 49
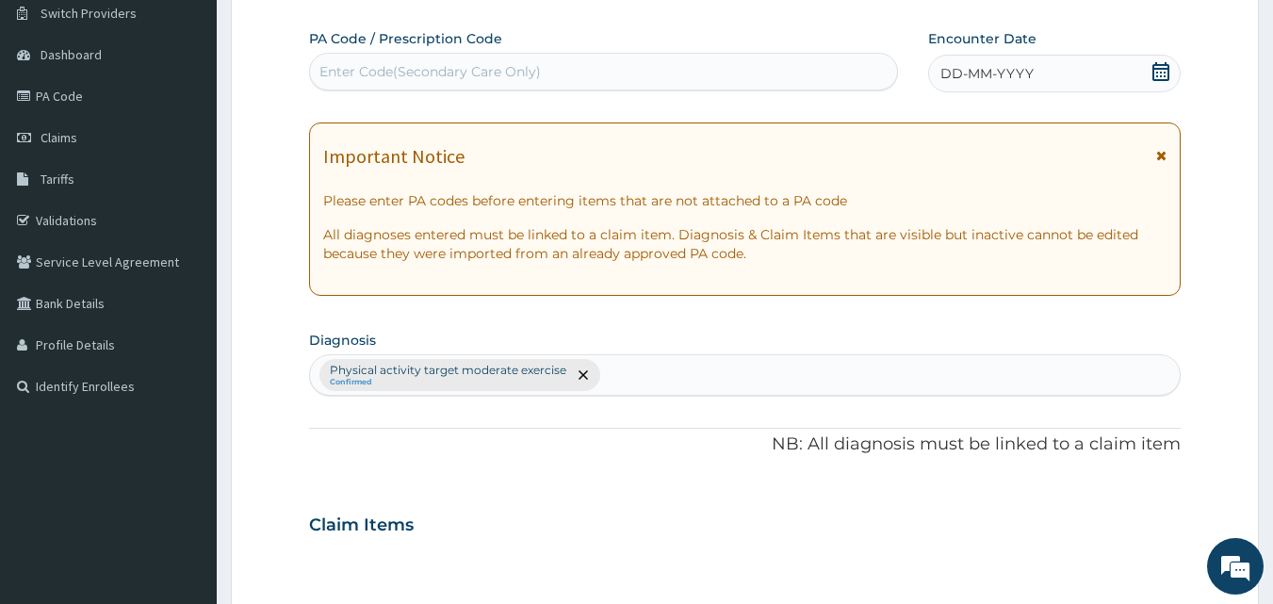
click at [603, 63] on div "Enter Code(Secondary Care Only)" at bounding box center [604, 72] width 588 height 30
type input "PA/77173D"
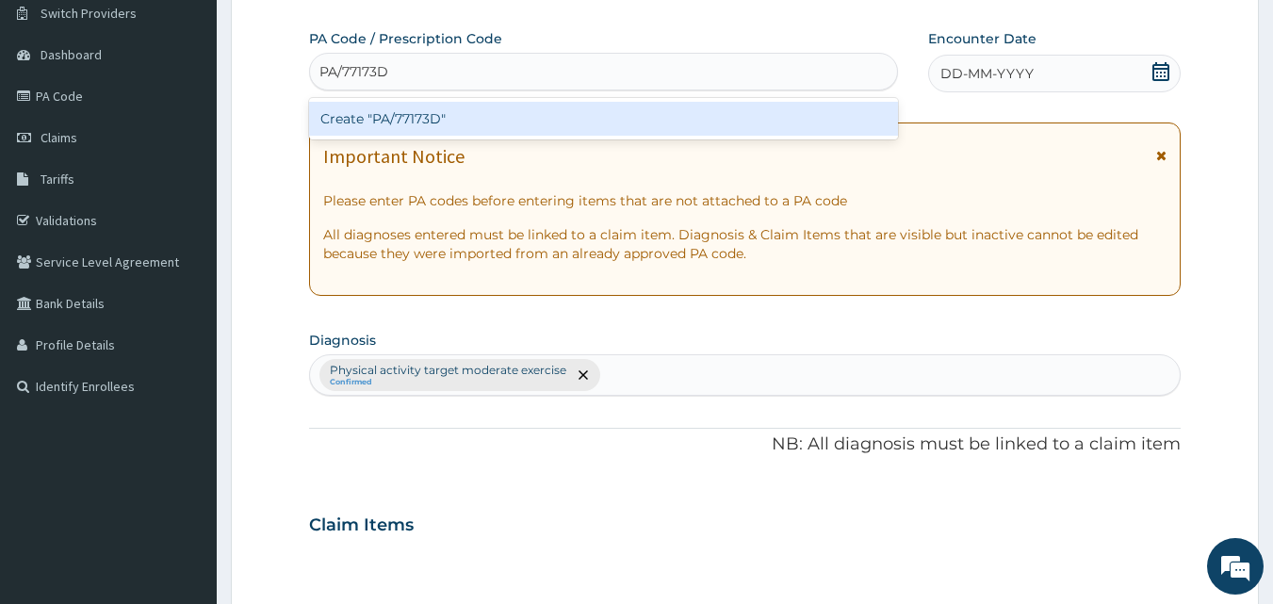
click at [501, 131] on div "Create "PA/77173D"" at bounding box center [604, 119] width 590 height 34
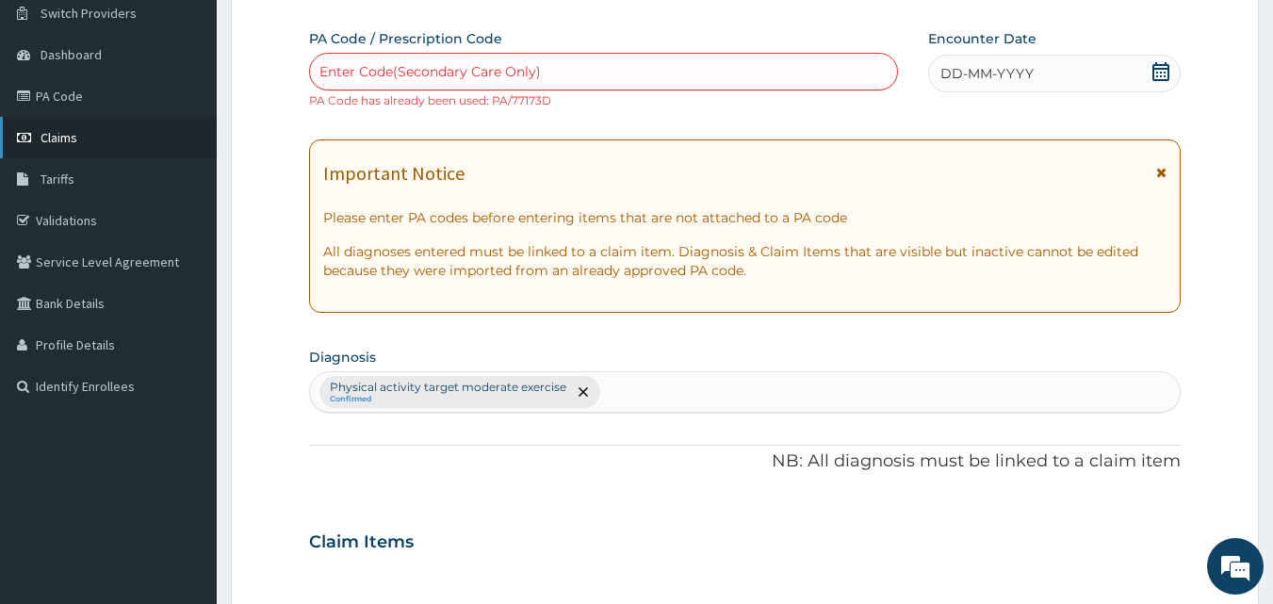
click at [58, 133] on span "Claims" at bounding box center [59, 137] width 37 height 17
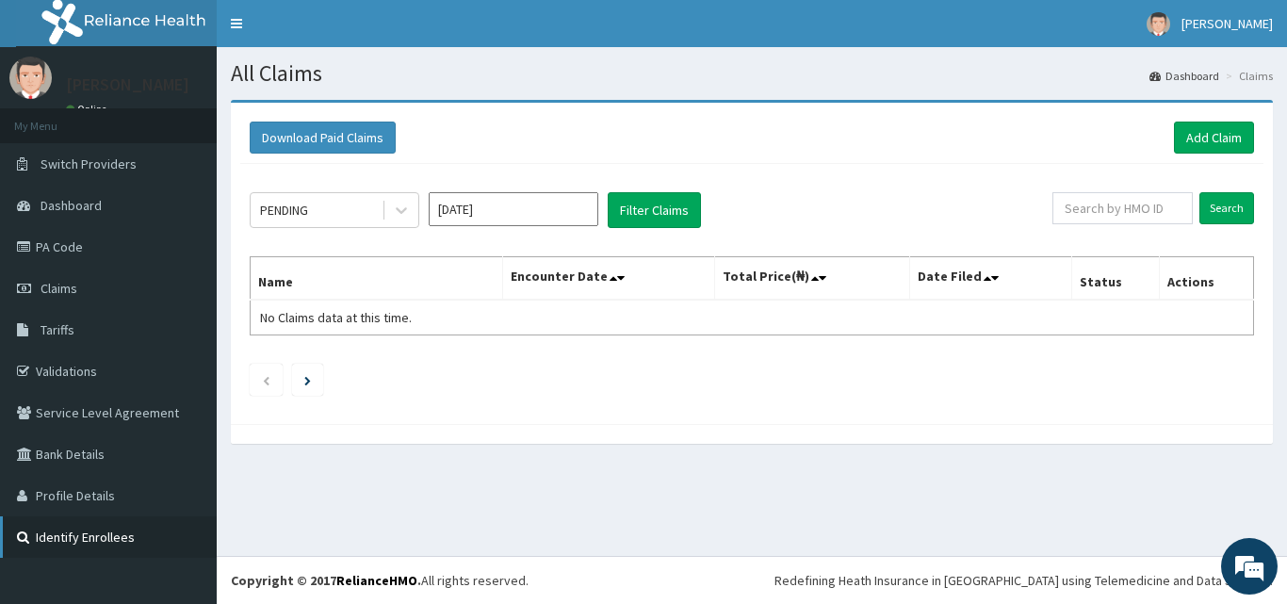
click at [67, 536] on link "Identify Enrollees" at bounding box center [108, 536] width 217 height 41
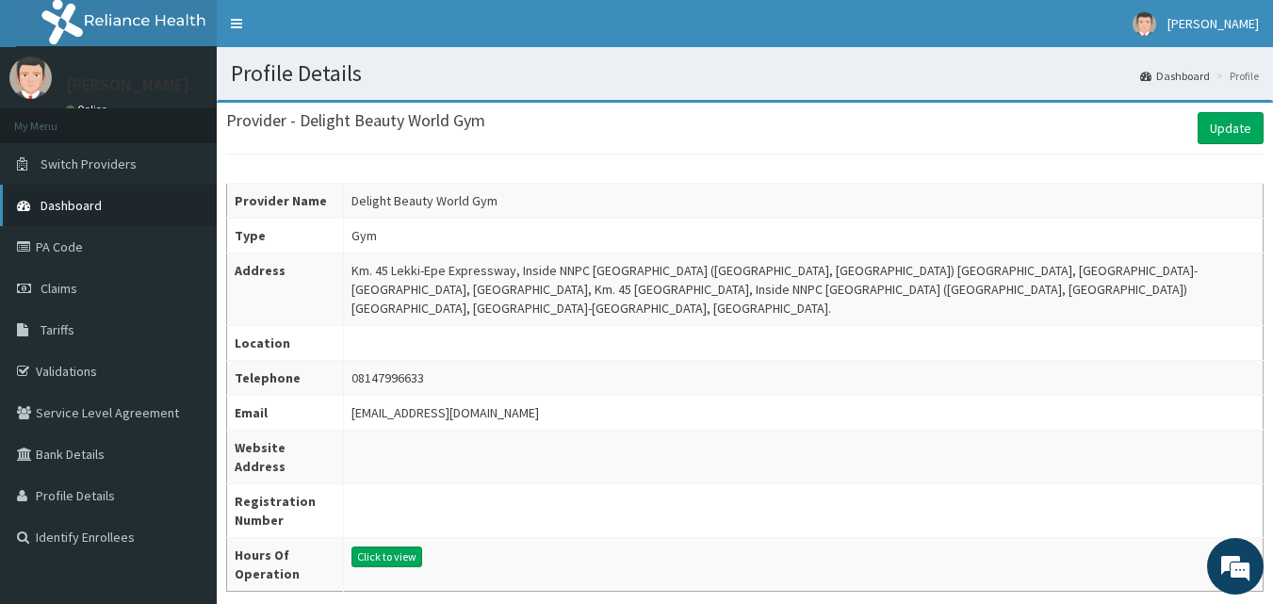
click at [109, 209] on link "Dashboard" at bounding box center [108, 205] width 217 height 41
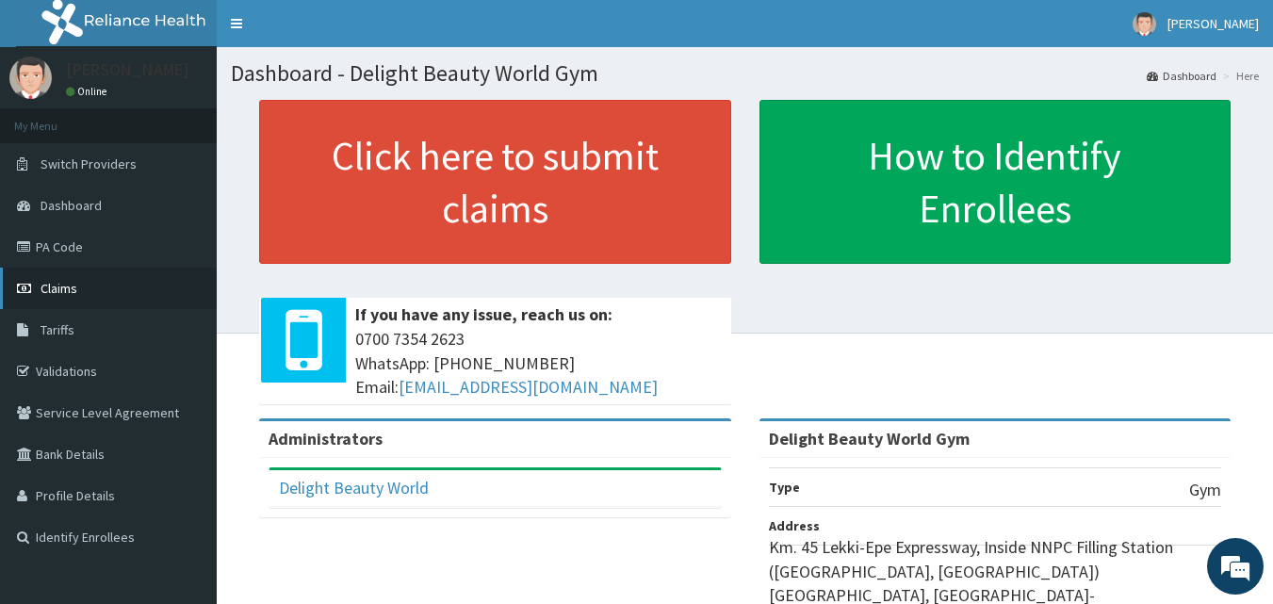
click at [76, 287] on span "Claims" at bounding box center [59, 288] width 37 height 17
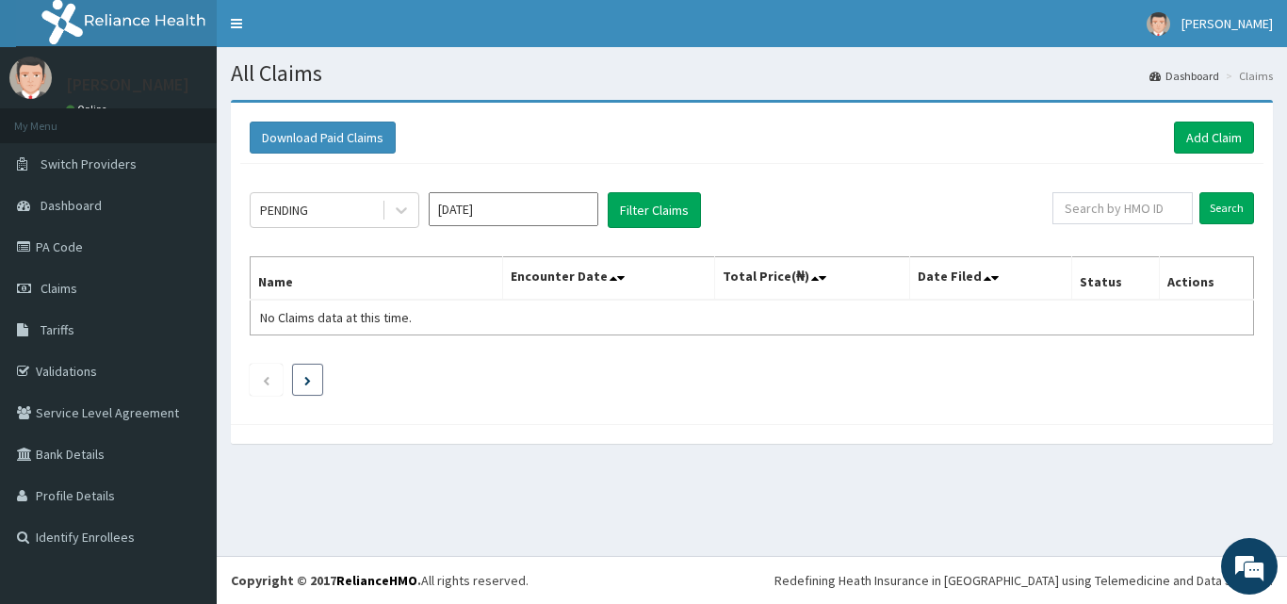
click at [315, 371] on li at bounding box center [307, 380] width 31 height 32
